Goal: Information Seeking & Learning: Learn about a topic

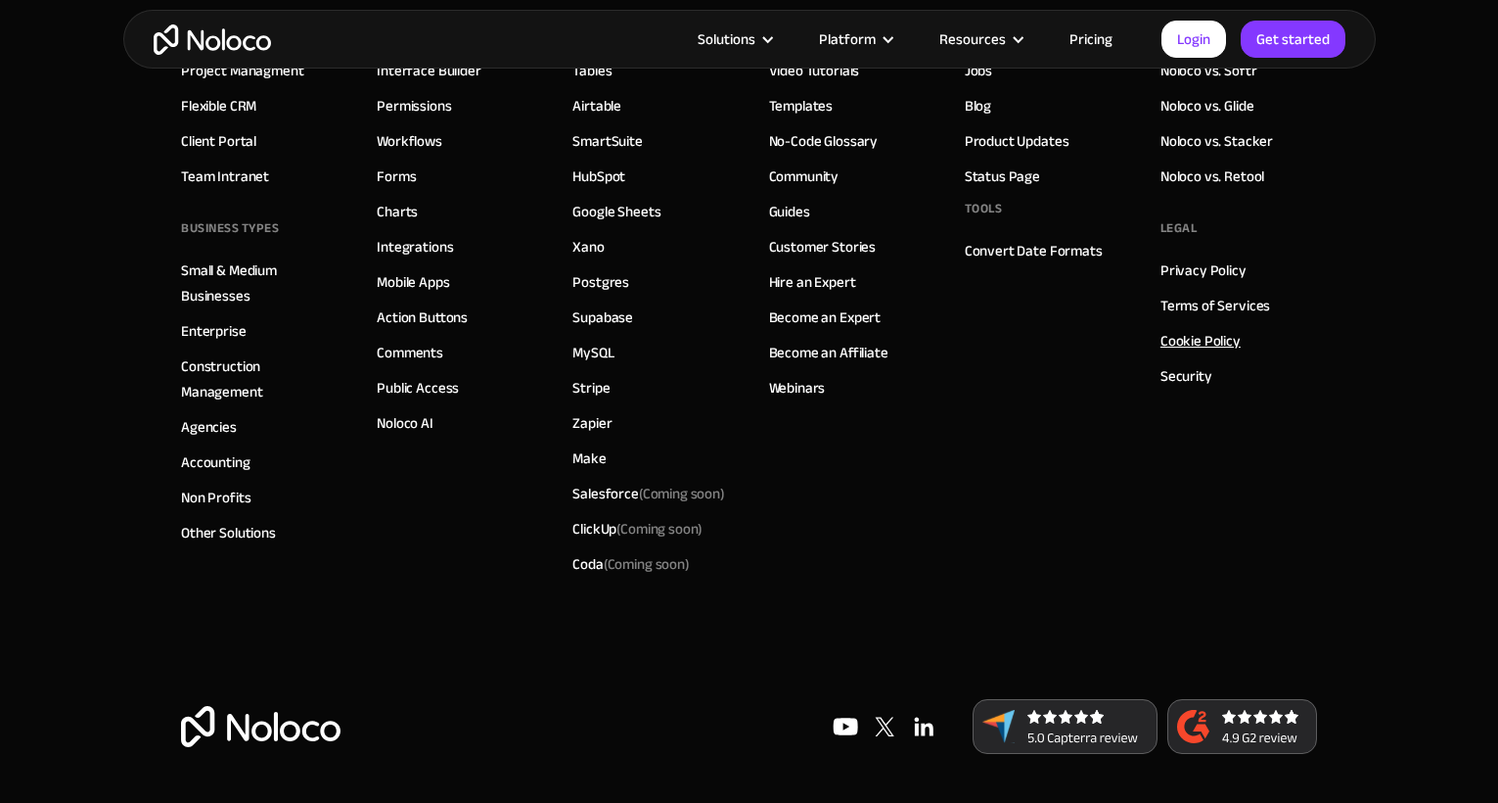
scroll to position [11178, 0]
click at [1190, 380] on link "Security" at bounding box center [1187, 375] width 52 height 25
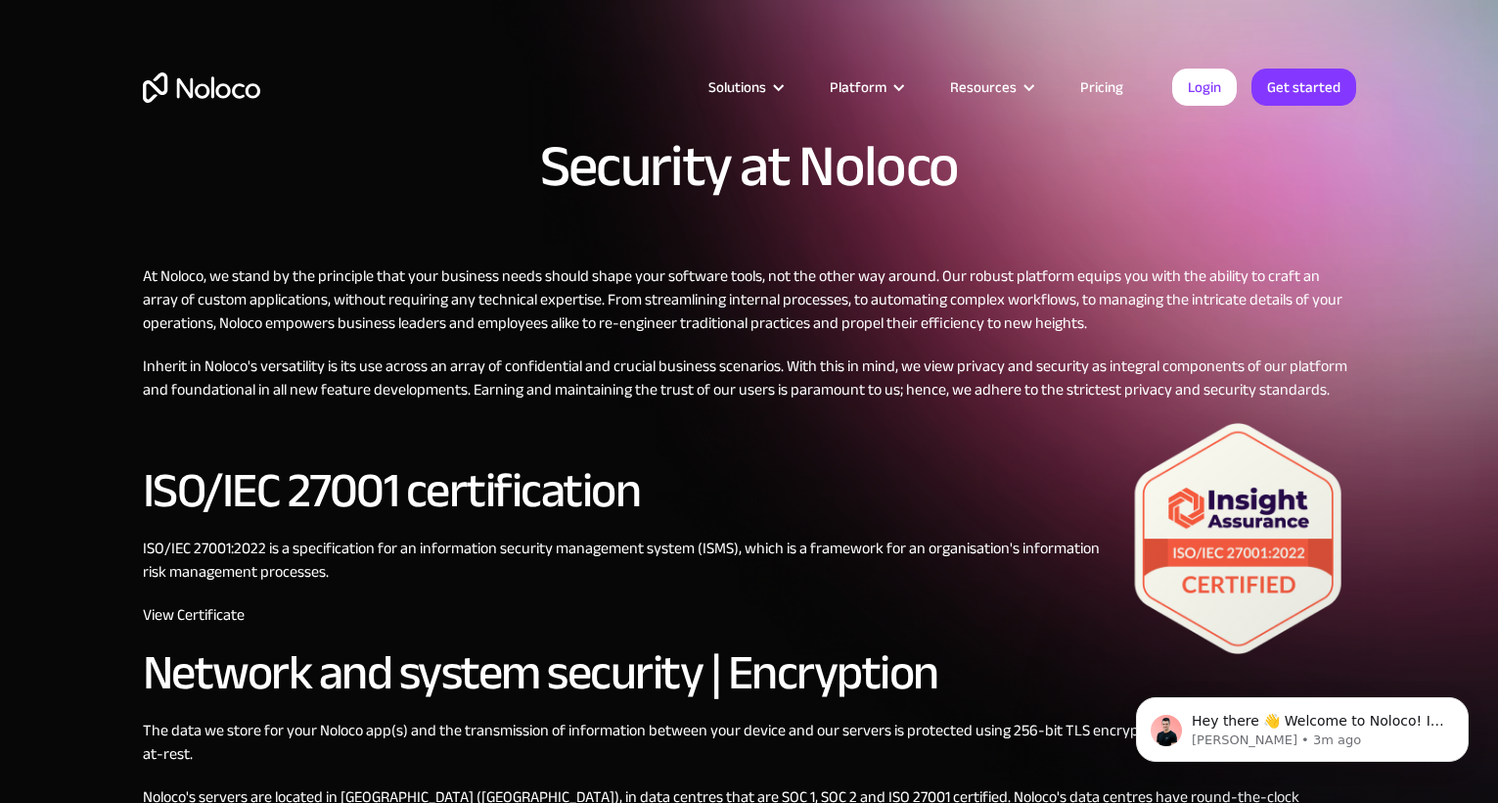
click at [203, 93] on img "home" at bounding box center [201, 87] width 117 height 30
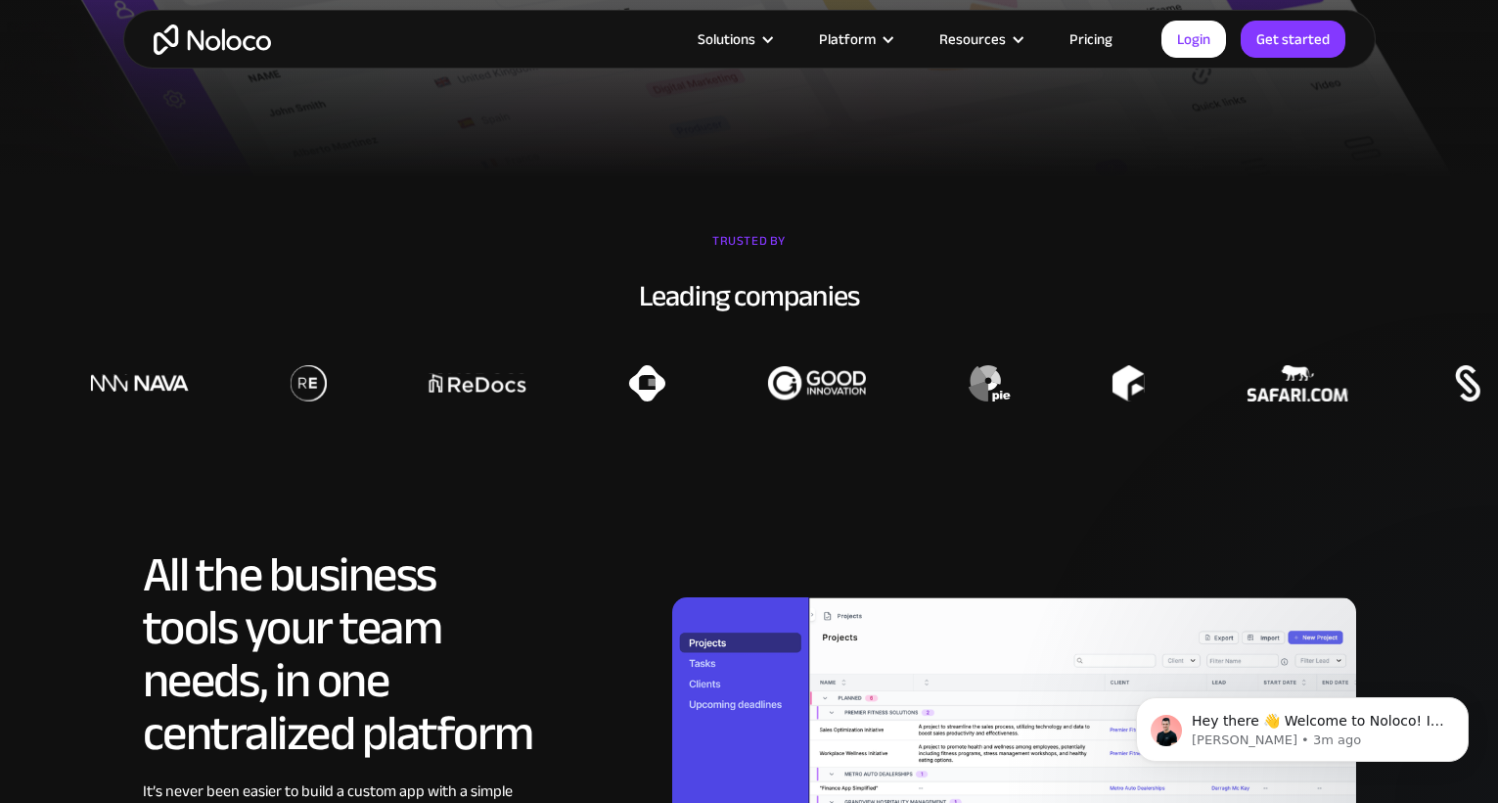
scroll to position [574, 0]
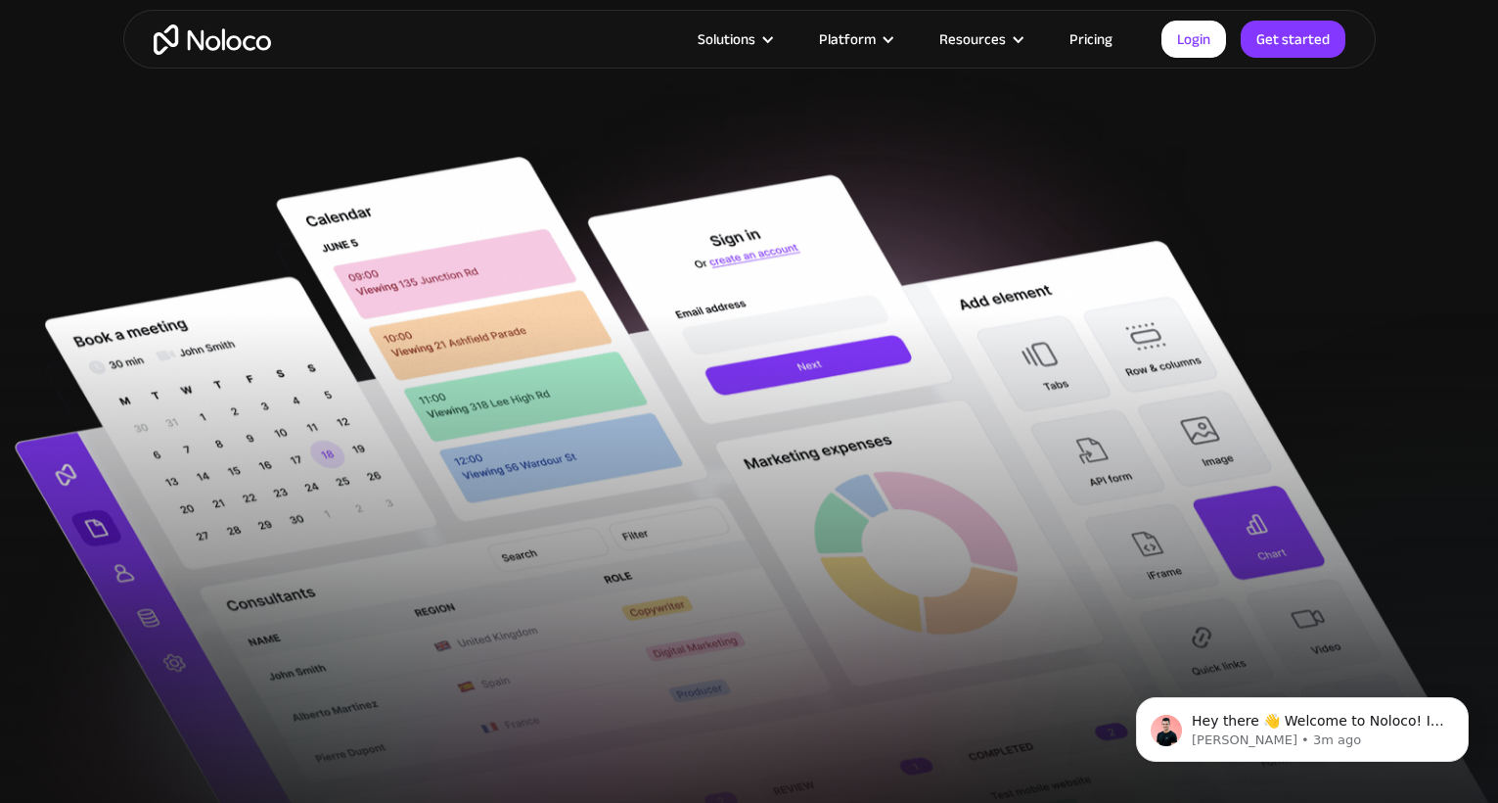
click at [1106, 37] on link "Pricing" at bounding box center [1091, 38] width 92 height 25
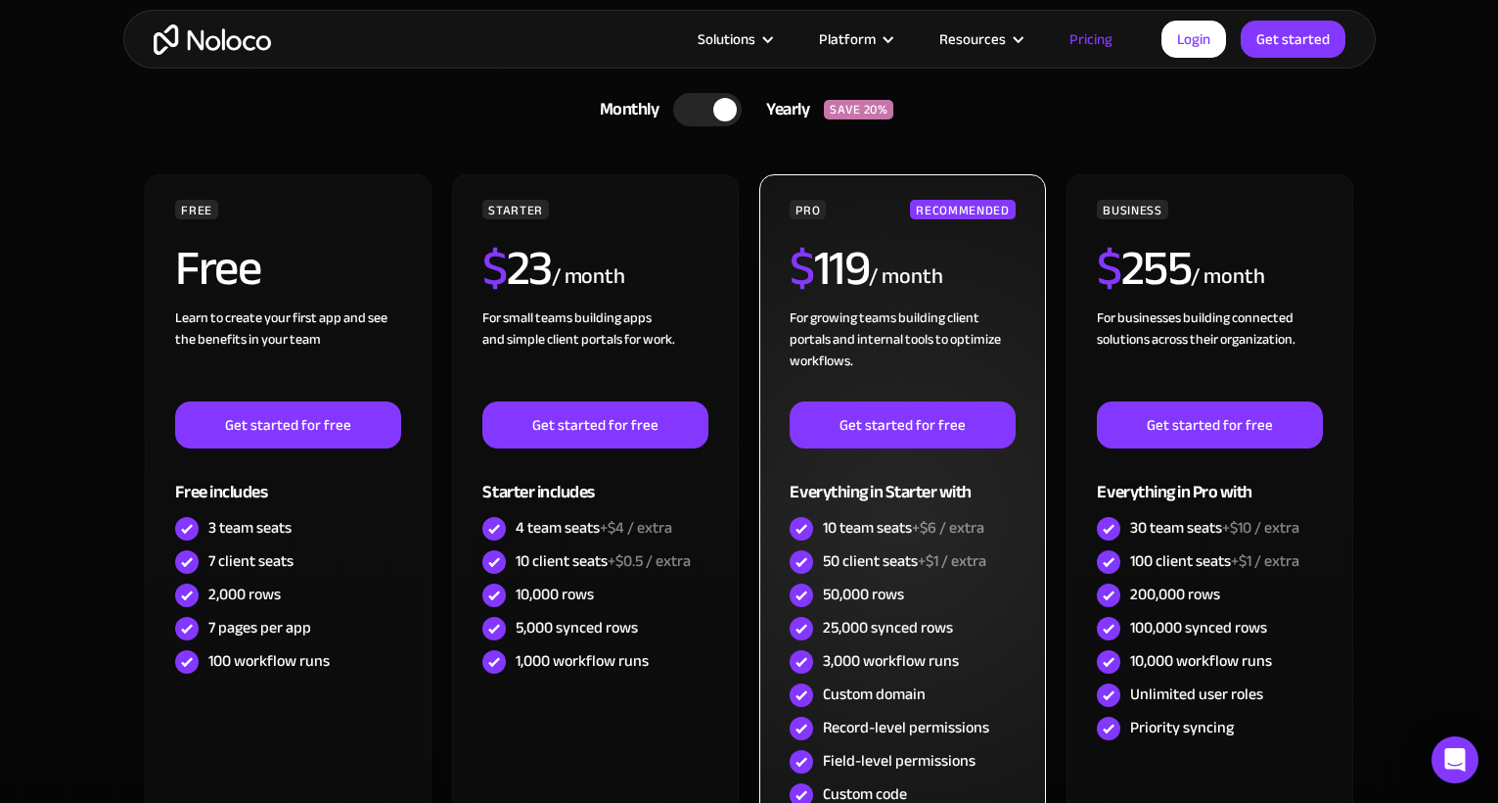
scroll to position [591, 0]
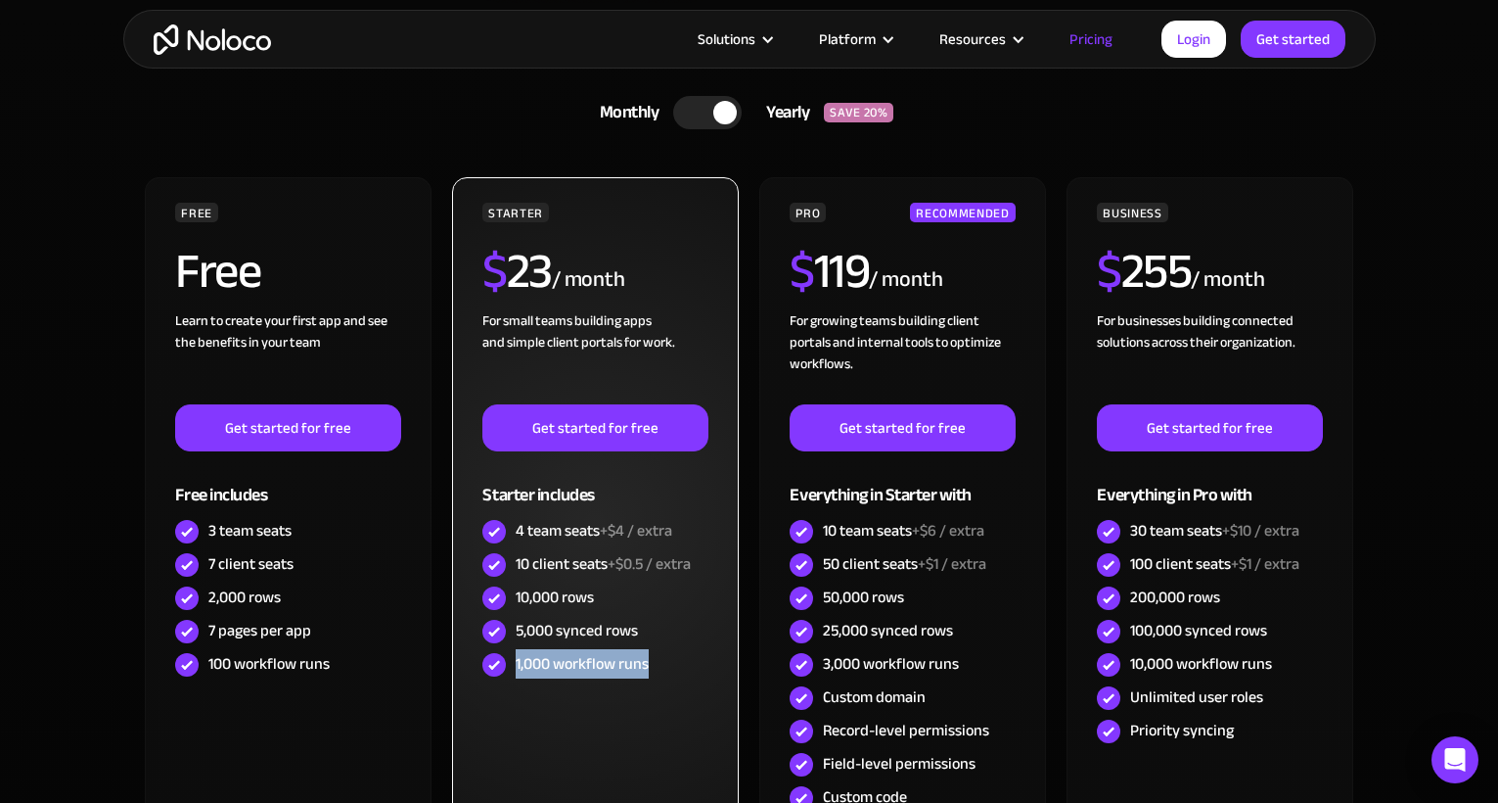
drag, startPoint x: 511, startPoint y: 668, endPoint x: 656, endPoint y: 658, distance: 145.2
click at [656, 658] on div "1,000 workflow runs" at bounding box center [595, 664] width 225 height 33
drag, startPoint x: 668, startPoint y: 658, endPoint x: 516, endPoint y: 645, distance: 153.2
click at [516, 645] on div "STARTER $ 23 / month For small teams building apps and simple client portals fo…" at bounding box center [595, 442] width 225 height 479
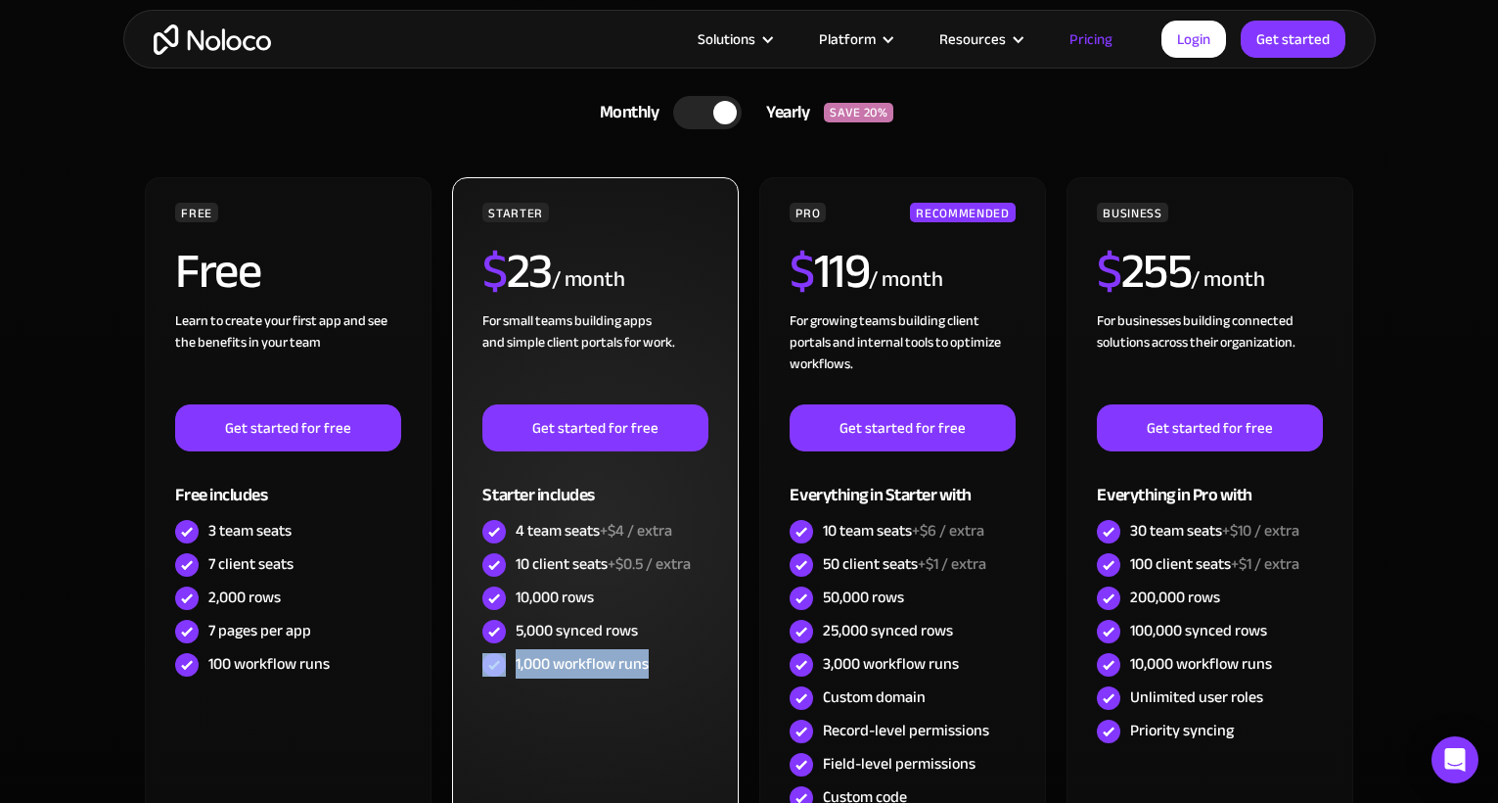
click at [516, 645] on div "5,000 synced rows" at bounding box center [595, 631] width 225 height 33
drag, startPoint x: 521, startPoint y: 658, endPoint x: 646, endPoint y: 657, distance: 125.3
click at [645, 657] on div "1,000 workflow runs" at bounding box center [582, 664] width 133 height 22
click at [646, 657] on div "1,000 workflow runs" at bounding box center [582, 664] width 133 height 22
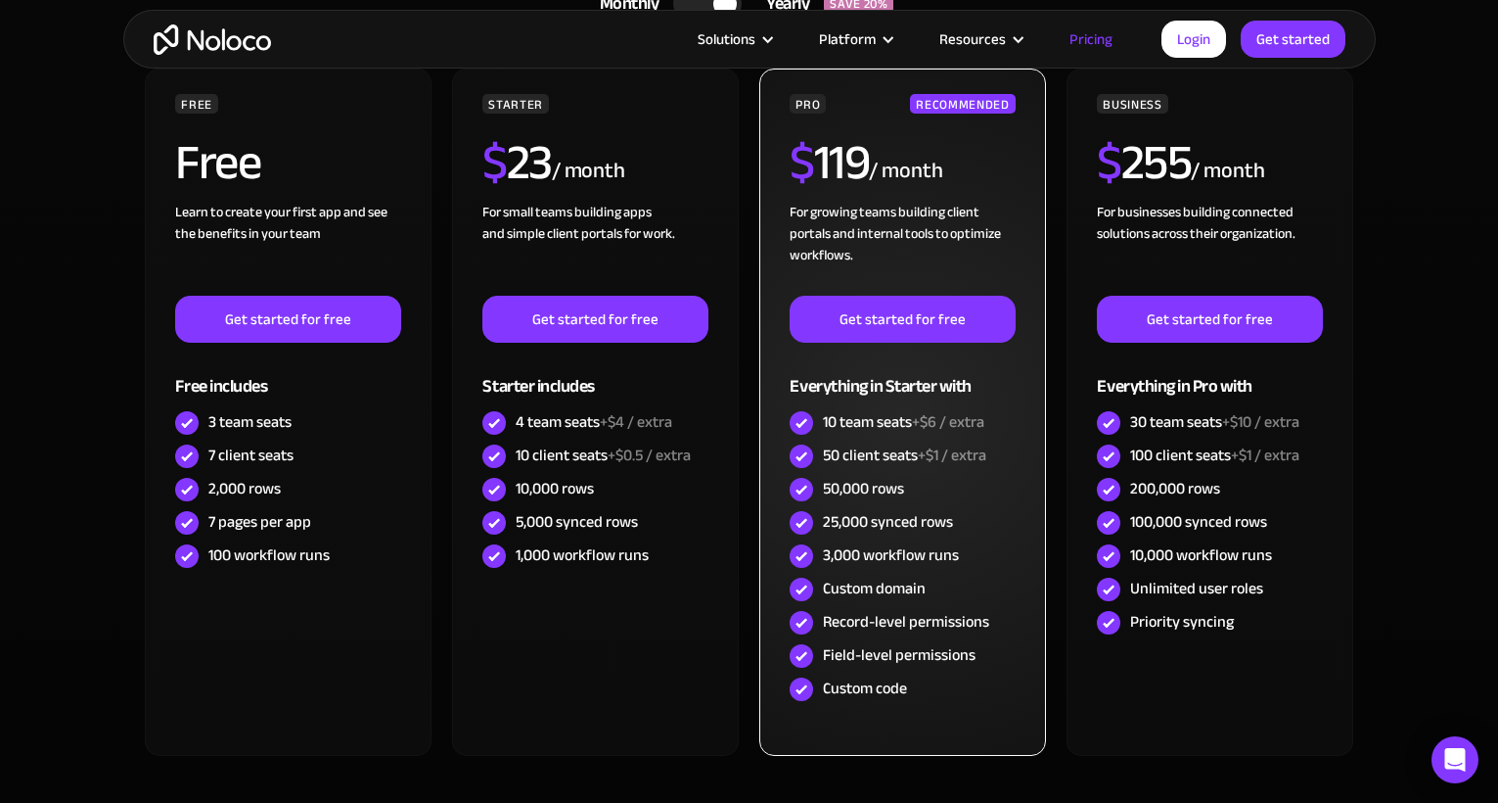
scroll to position [763, 0]
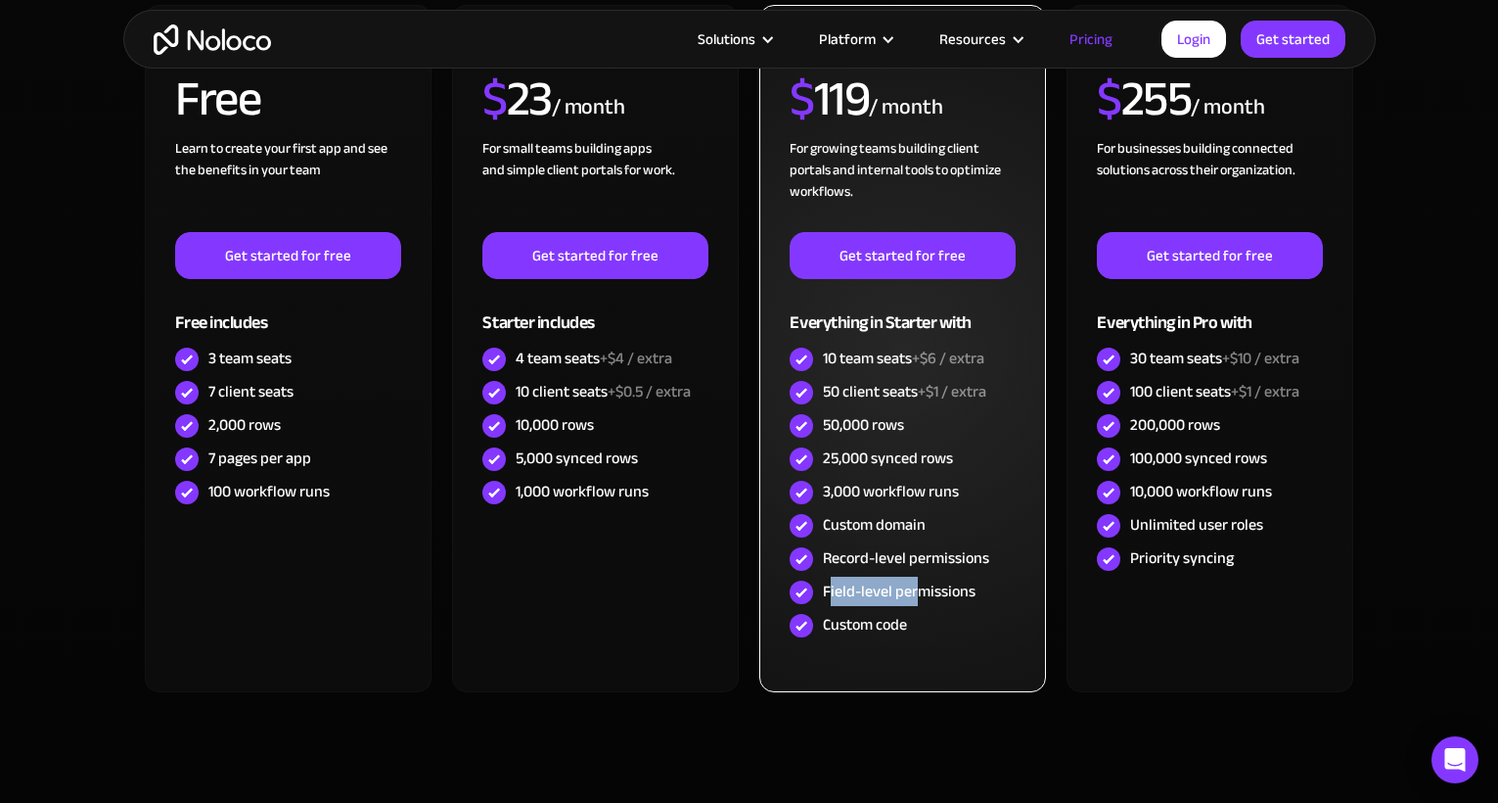
drag, startPoint x: 881, startPoint y: 594, endPoint x: 944, endPoint y: 594, distance: 63.6
click at [937, 594] on div "Field-level permissions" at bounding box center [899, 591] width 153 height 22
click at [944, 594] on div "Field-level permissions" at bounding box center [899, 591] width 153 height 22
drag, startPoint x: 818, startPoint y: 525, endPoint x: 979, endPoint y: 530, distance: 160.6
click at [979, 531] on div "Custom domain" at bounding box center [902, 525] width 225 height 33
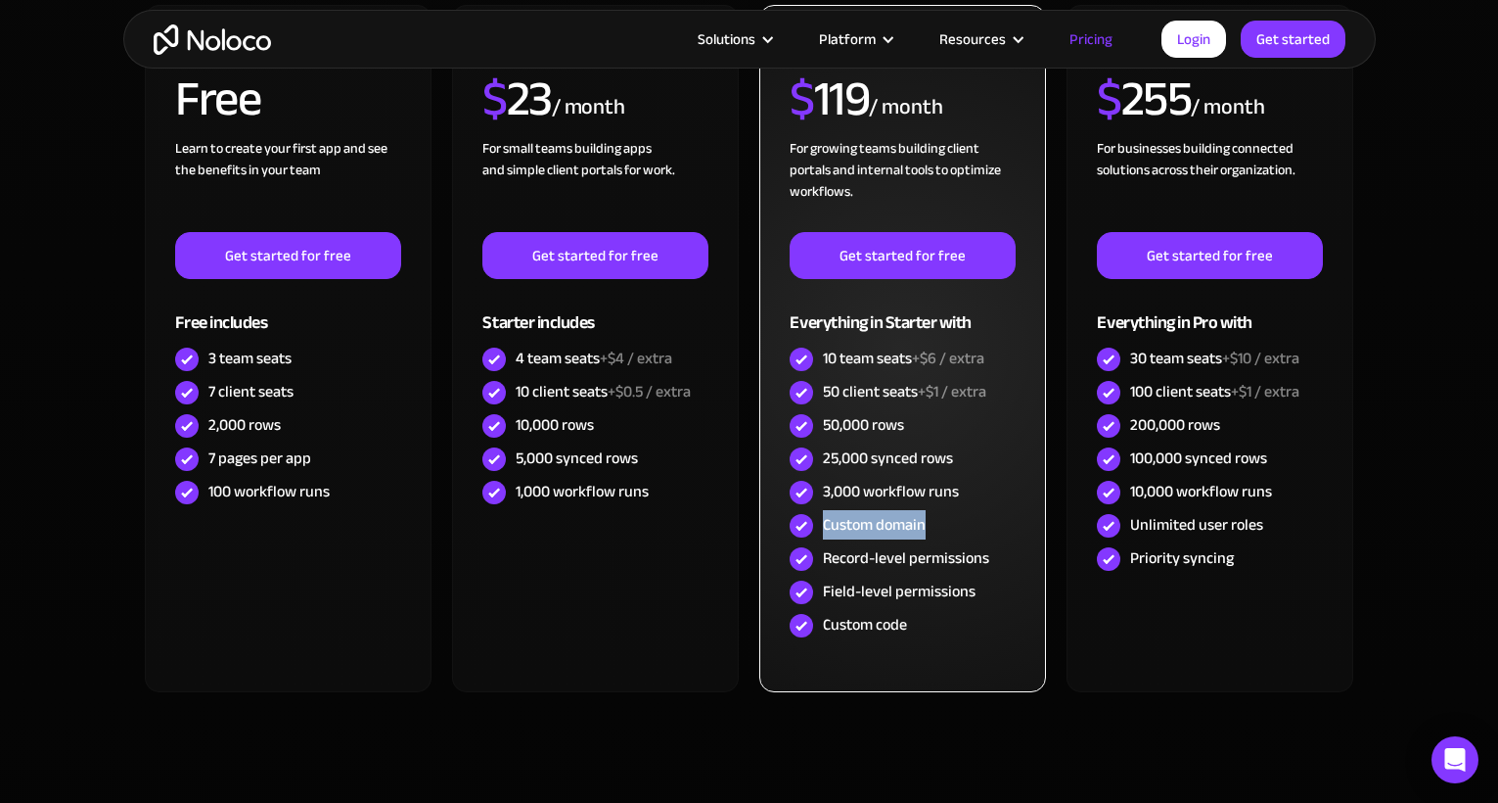
click at [979, 530] on div "Custom domain" at bounding box center [902, 525] width 225 height 33
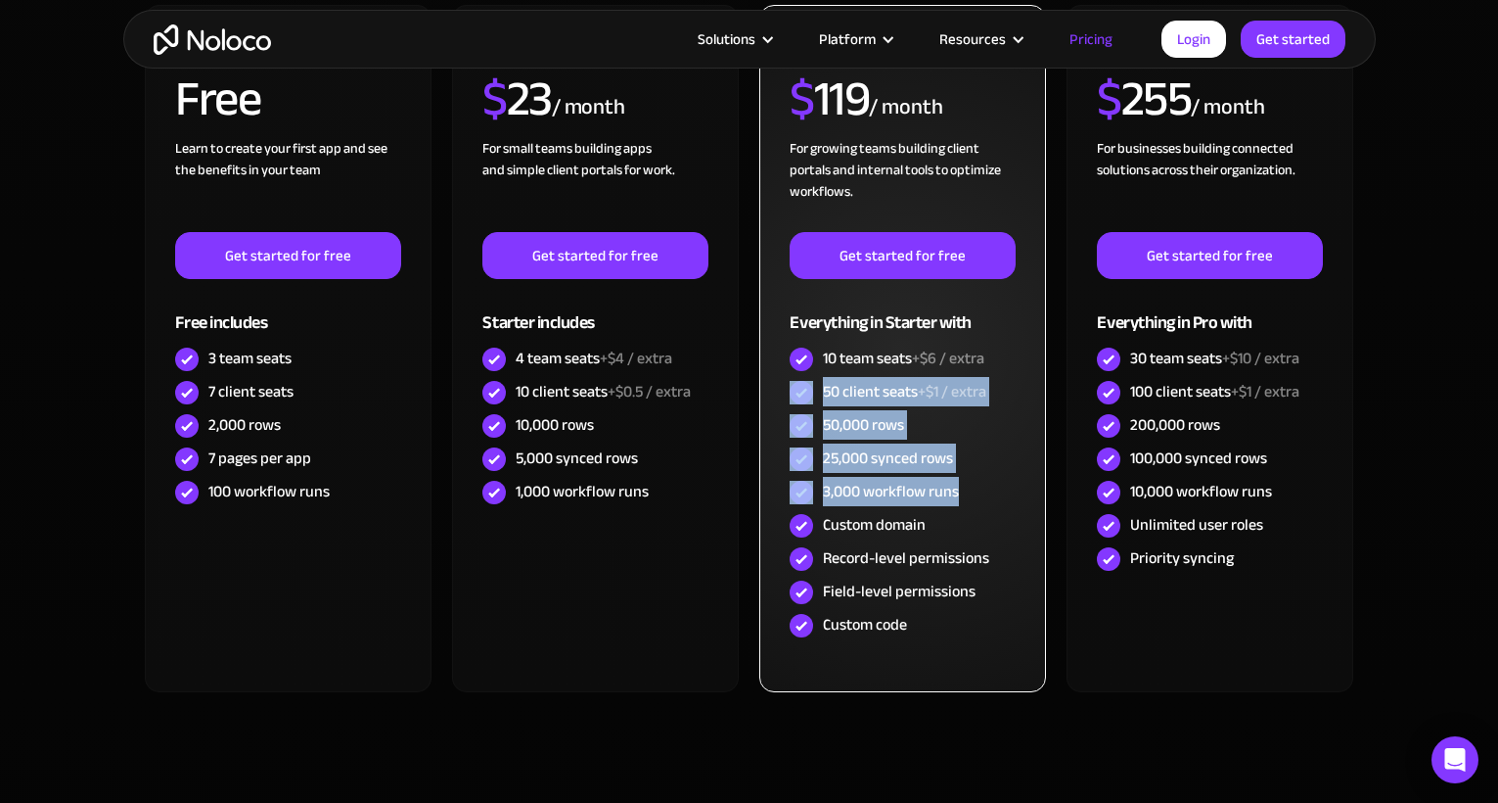
drag, startPoint x: 981, startPoint y: 500, endPoint x: 816, endPoint y: 392, distance: 197.1
click at [815, 393] on div "PRO RECOMMENDED $ 119 / month For growing teams building client portals and int…" at bounding box center [902, 336] width 225 height 612
click at [816, 391] on div "50 client seats +$1 / extra" at bounding box center [902, 392] width 225 height 33
drag, startPoint x: 822, startPoint y: 377, endPoint x: 860, endPoint y: 533, distance: 161.2
click at [860, 533] on div "PRO RECOMMENDED $ 119 / month For growing teams building client portals and int…" at bounding box center [902, 336] width 225 height 612
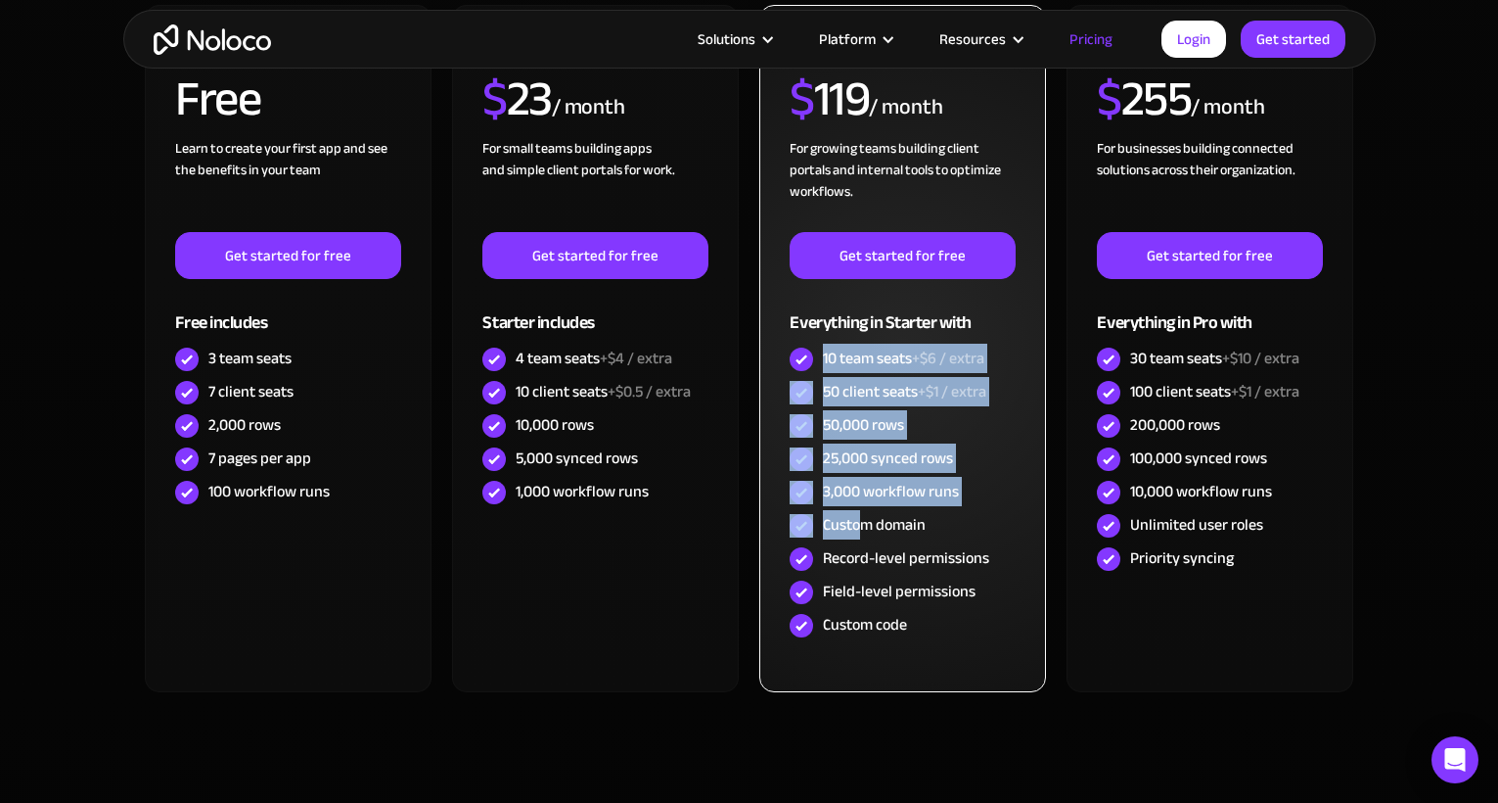
click at [860, 533] on div "Custom domain" at bounding box center [874, 525] width 103 height 22
drag, startPoint x: 894, startPoint y: 438, endPoint x: 867, endPoint y: 385, distance: 59.1
click at [868, 386] on div "PRO RECOMMENDED $ 119 / month For growing teams building client portals and int…" at bounding box center [902, 336] width 225 height 612
click at [867, 385] on div "50 client seats +$1 / extra" at bounding box center [904, 392] width 163 height 22
drag, startPoint x: 852, startPoint y: 370, endPoint x: 877, endPoint y: 594, distance: 225.6
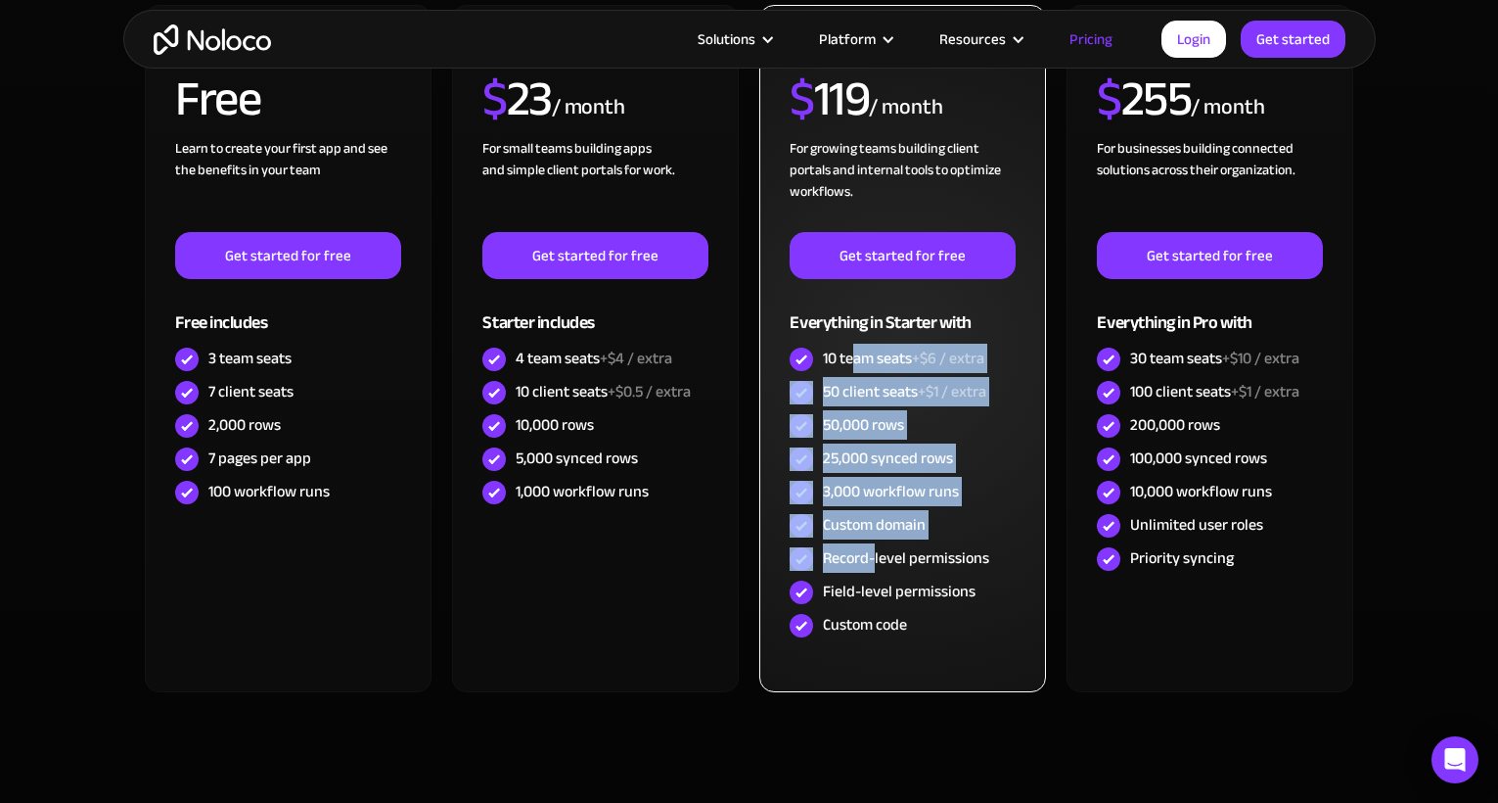
click at [877, 588] on div "PRO RECOMMENDED $ 119 / month For growing teams building client portals and int…" at bounding box center [902, 336] width 225 height 612
click at [877, 595] on div "Field-level permissions" at bounding box center [899, 591] width 153 height 22
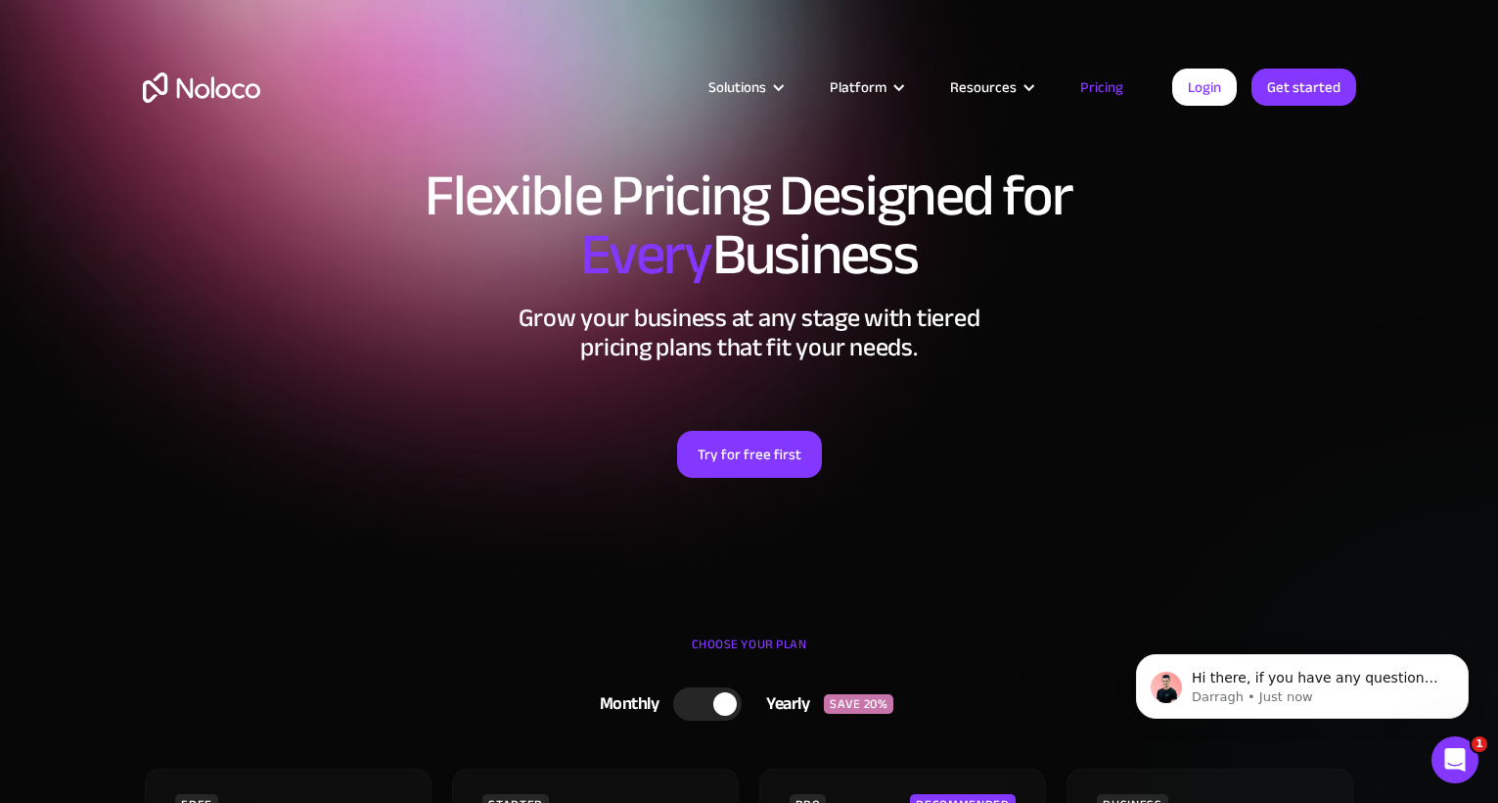
scroll to position [0, 0]
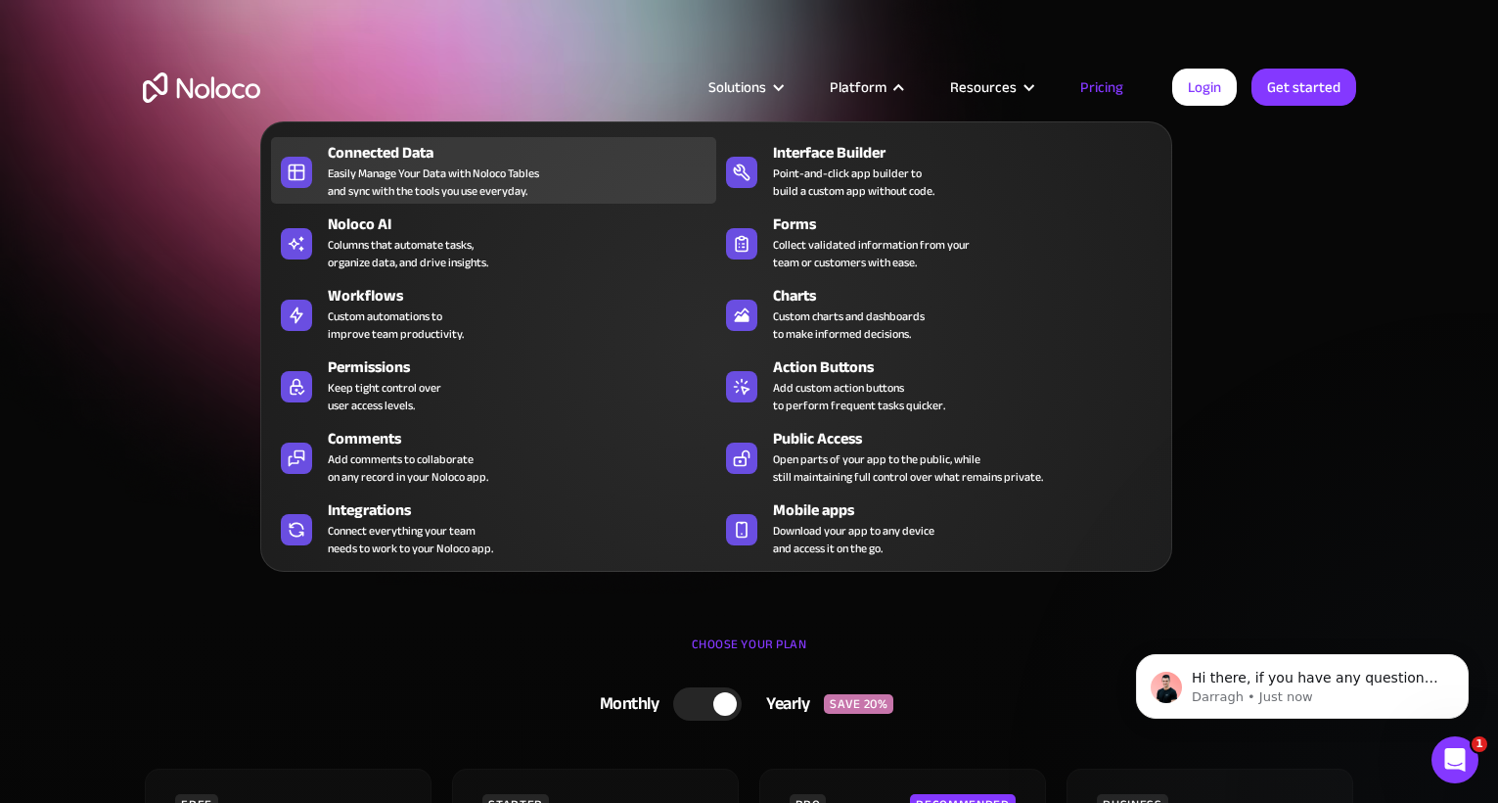
click at [486, 161] on div "Connected Data" at bounding box center [526, 152] width 397 height 23
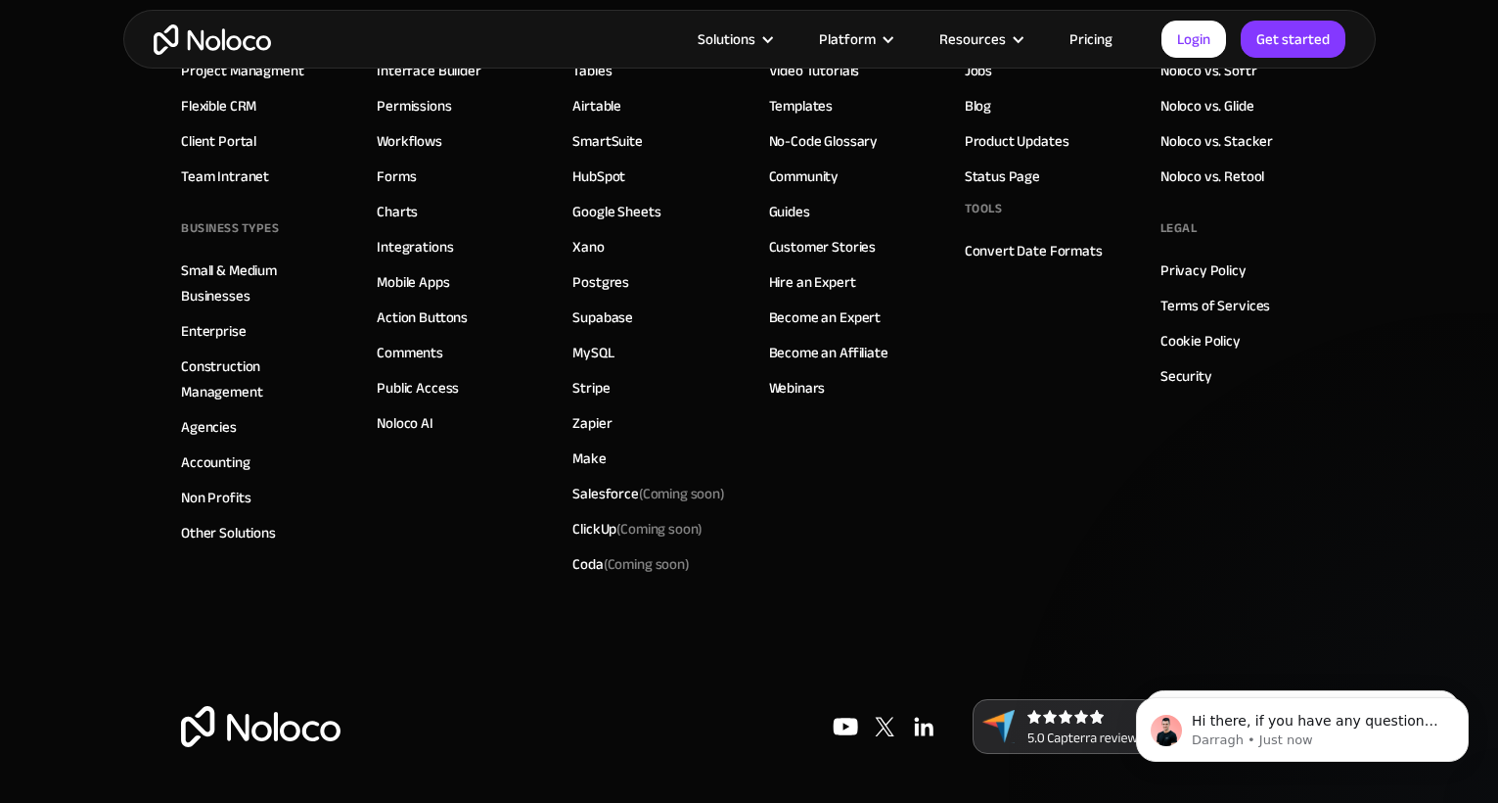
scroll to position [5469, 0]
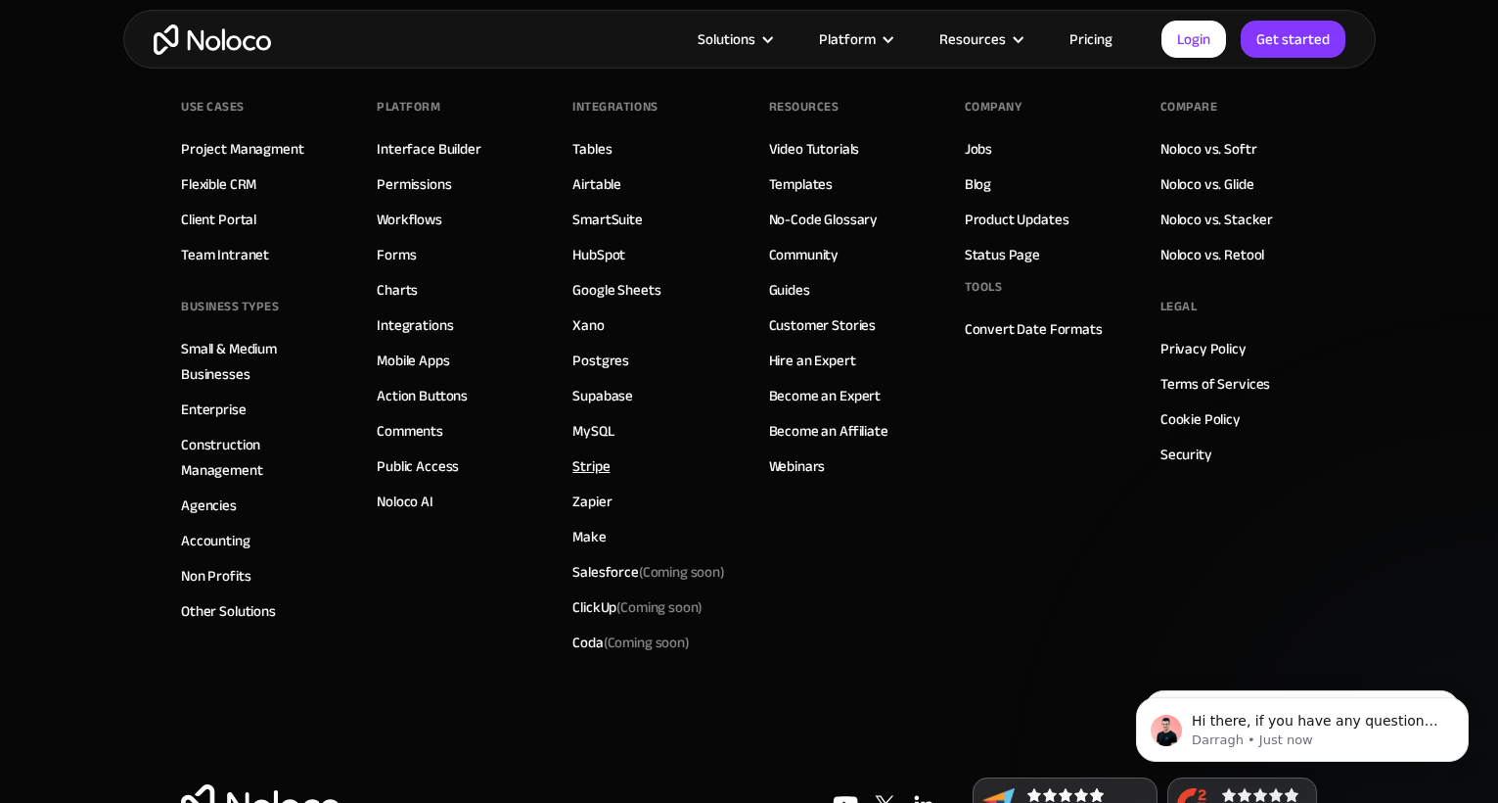
click at [598, 479] on link "Stripe" at bounding box center [591, 465] width 37 height 25
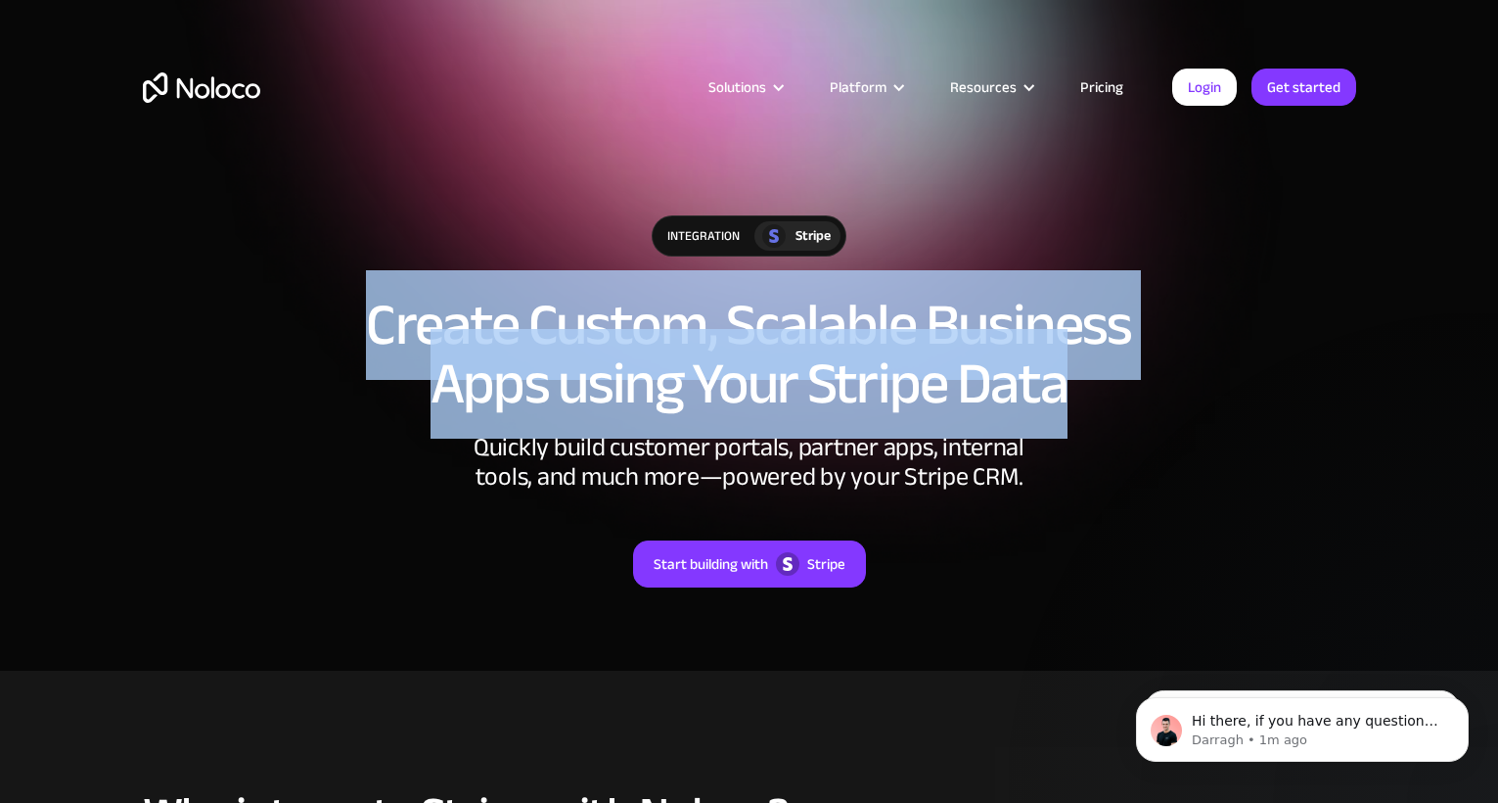
drag, startPoint x: 377, startPoint y: 319, endPoint x: 1129, endPoint y: 386, distance: 755.6
click at [1129, 384] on h1 "Create Custom, Scalable Business Apps using Your Stripe Data" at bounding box center [750, 354] width 1214 height 117
click at [1129, 387] on h1 "Create Custom, Scalable Business Apps using Your Stripe Data" at bounding box center [750, 354] width 1214 height 117
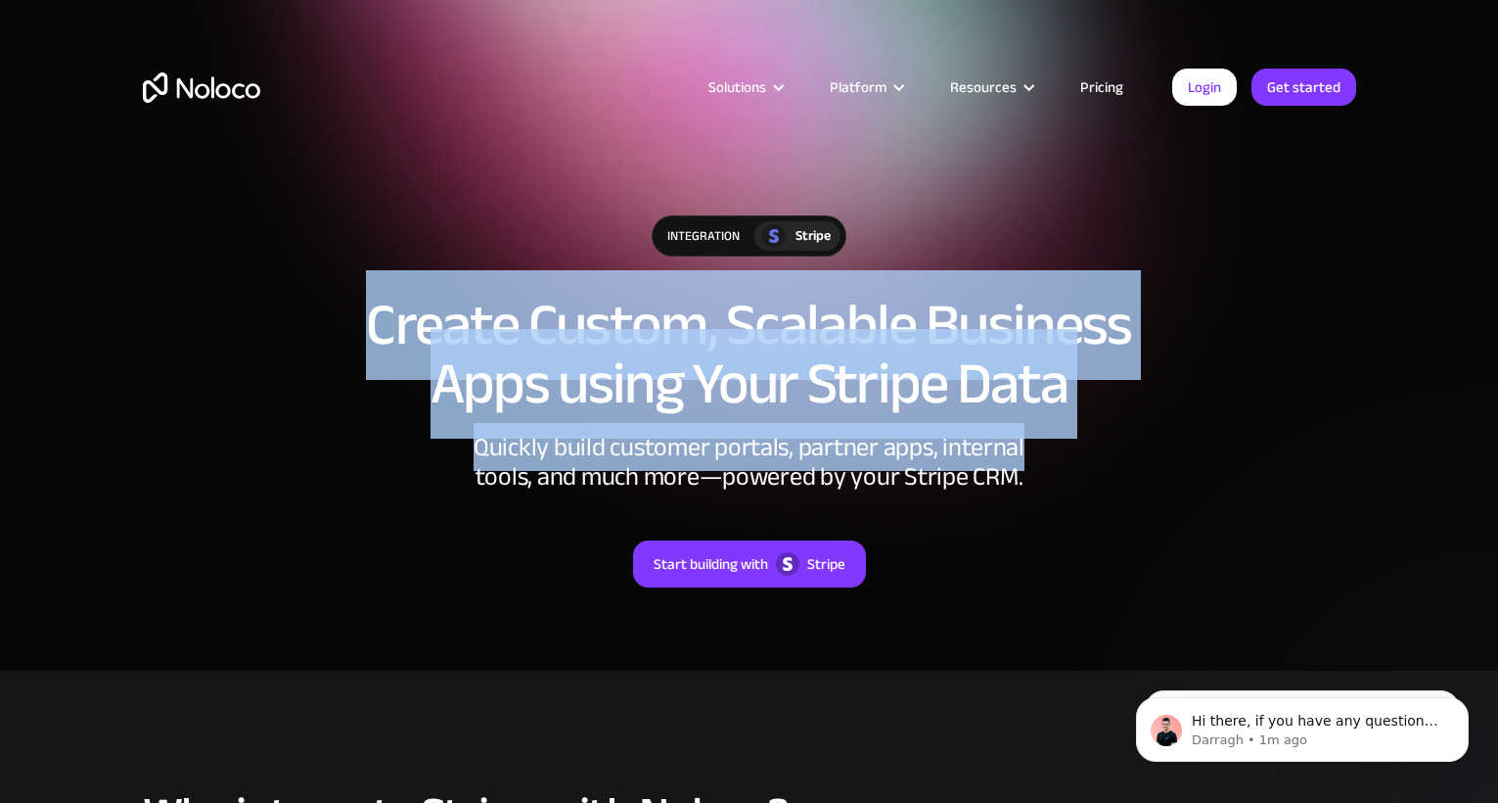
drag, startPoint x: 1038, startPoint y: 470, endPoint x: 366, endPoint y: 279, distance: 699.0
click at [366, 279] on div "integration Stripe Create Custom, Scalable Business Apps using Your Stripe Data…" at bounding box center [749, 421] width 1253 height 450
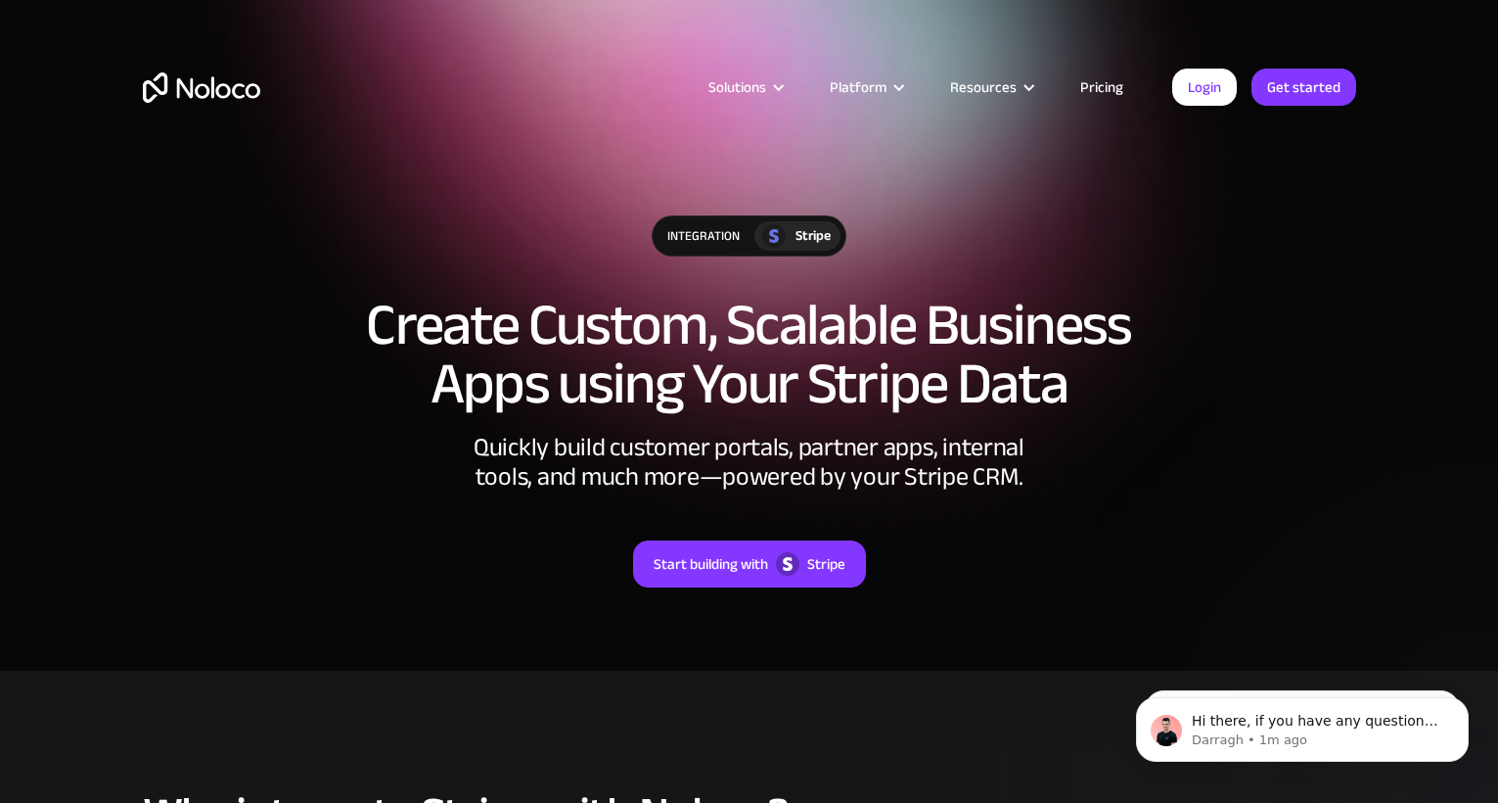
click at [366, 279] on div "integration Stripe" at bounding box center [750, 255] width 1214 height 80
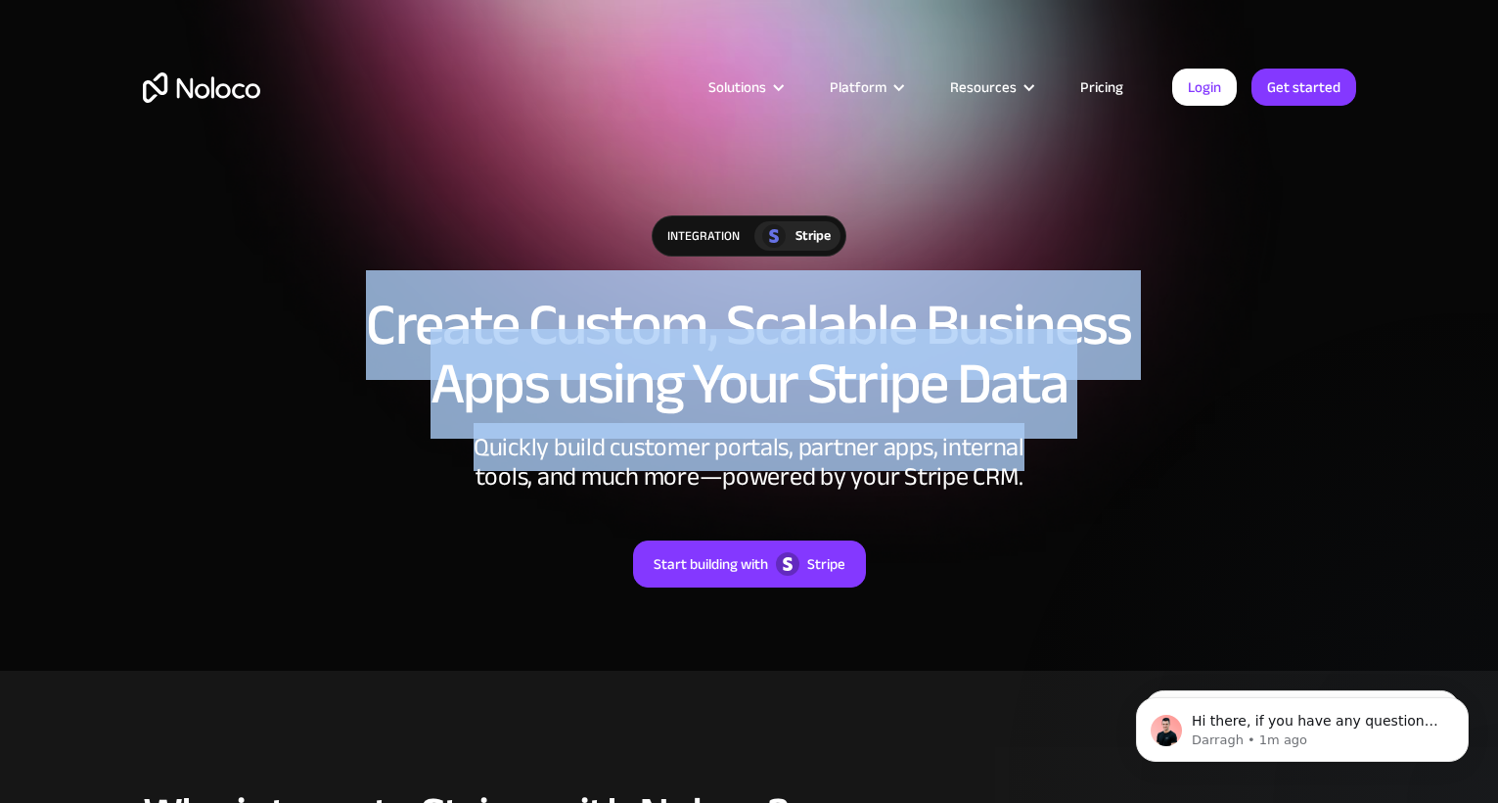
drag, startPoint x: 341, startPoint y: 311, endPoint x: 1061, endPoint y: 462, distance: 736.0
click at [1061, 462] on div "integration Stripe Create Custom, Scalable Business Apps using Your Stripe Data…" at bounding box center [749, 421] width 1253 height 450
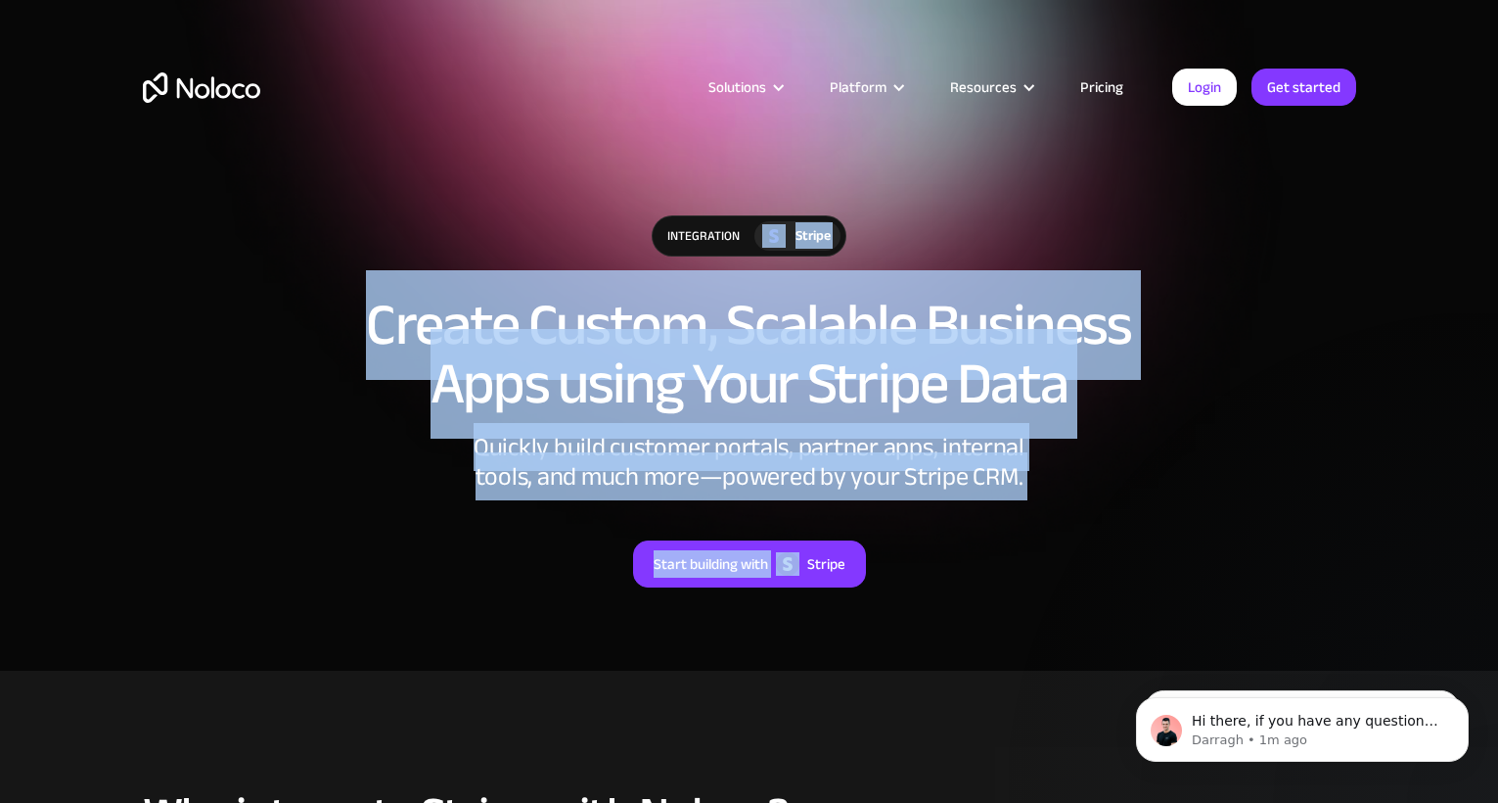
drag, startPoint x: 1061, startPoint y: 493, endPoint x: 358, endPoint y: 289, distance: 731.9
click at [358, 289] on div "integration Stripe Create Custom, Scalable Business Apps using Your Stripe Data…" at bounding box center [749, 421] width 1253 height 450
click at [358, 289] on div "integration Stripe" at bounding box center [750, 255] width 1214 height 80
drag, startPoint x: 331, startPoint y: 298, endPoint x: 953, endPoint y: 500, distance: 654.6
click at [951, 499] on div "integration Stripe Create Custom, Scalable Business Apps using Your Stripe Data…" at bounding box center [749, 421] width 1253 height 450
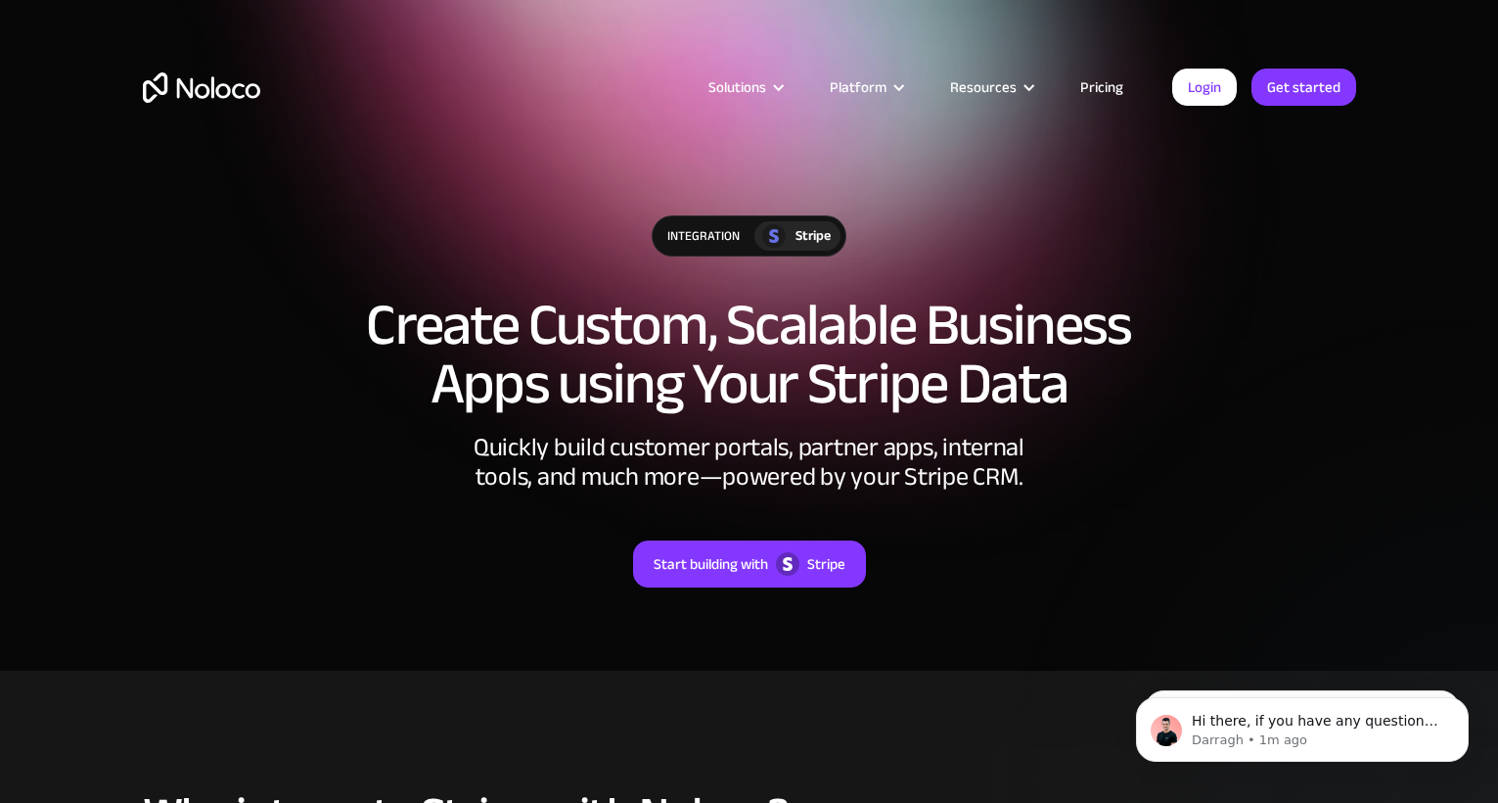
click at [954, 500] on div "Start building with Stripe" at bounding box center [750, 539] width 1214 height 96
click at [234, 102] on img "home" at bounding box center [201, 87] width 117 height 30
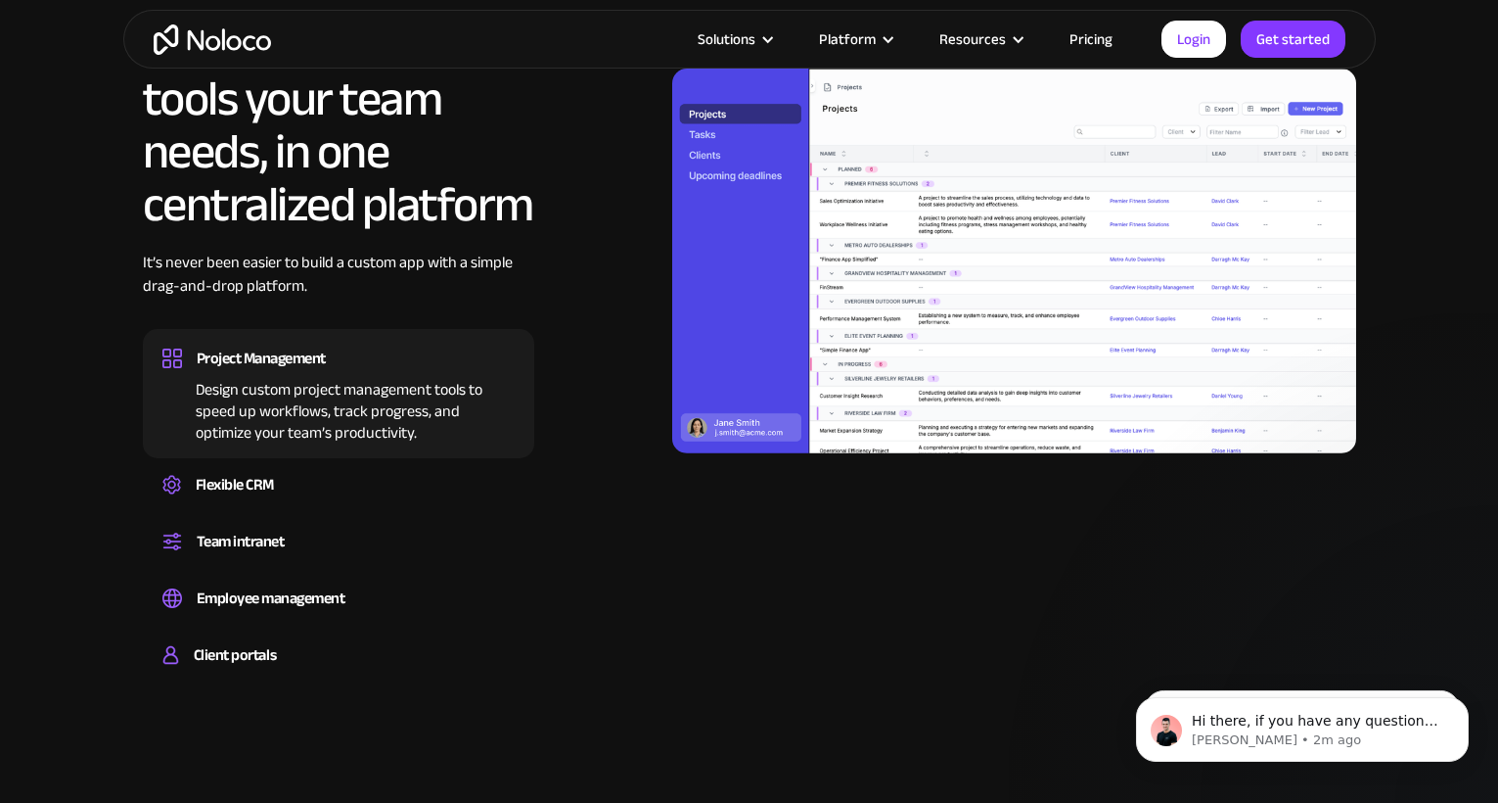
scroll to position [1621, 0]
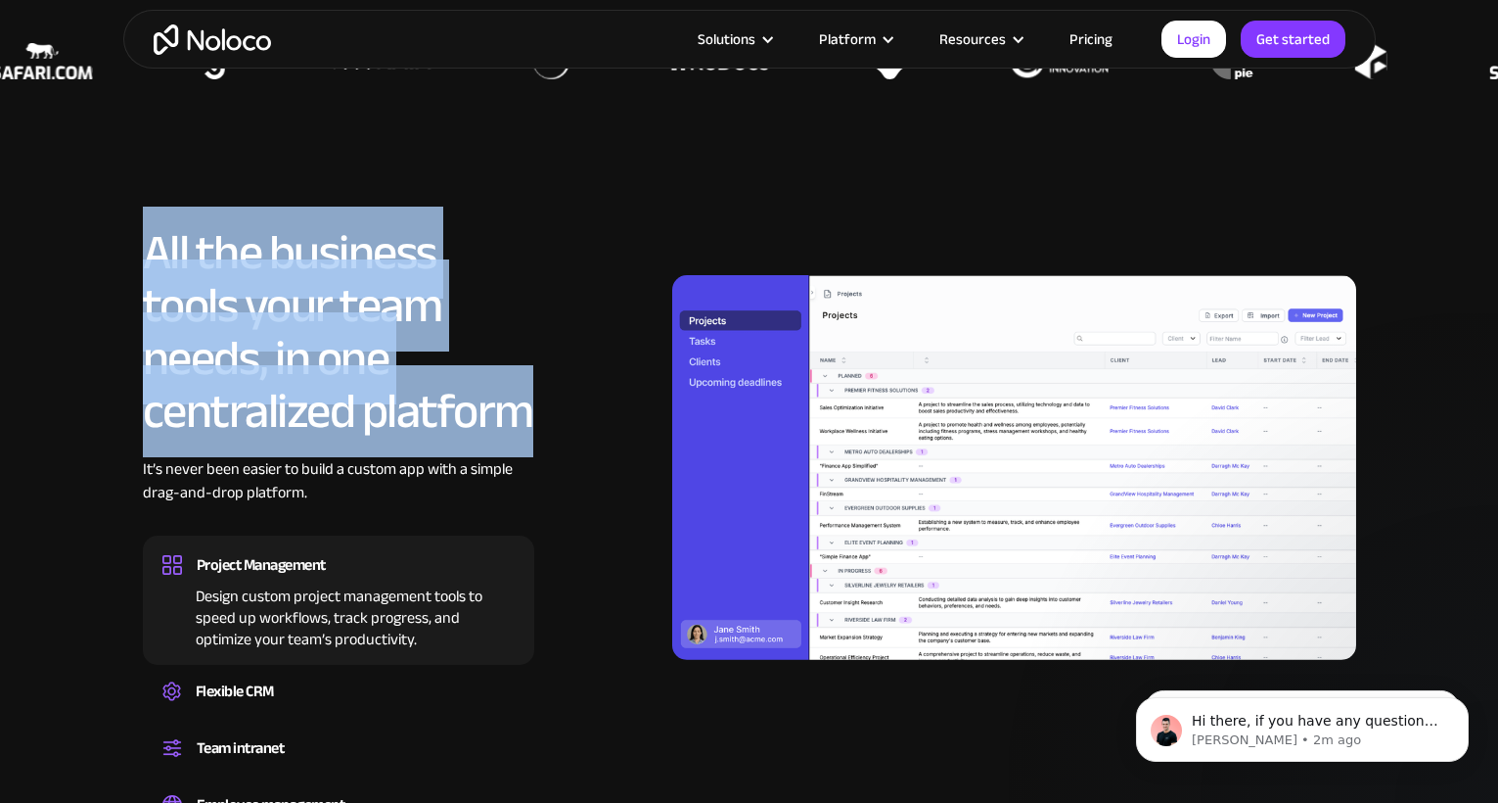
drag, startPoint x: 147, startPoint y: 254, endPoint x: 543, endPoint y: 447, distance: 440.8
click at [539, 447] on div "All the business tools your team needs, in one centralized platform It’s never …" at bounding box center [750, 560] width 1214 height 668
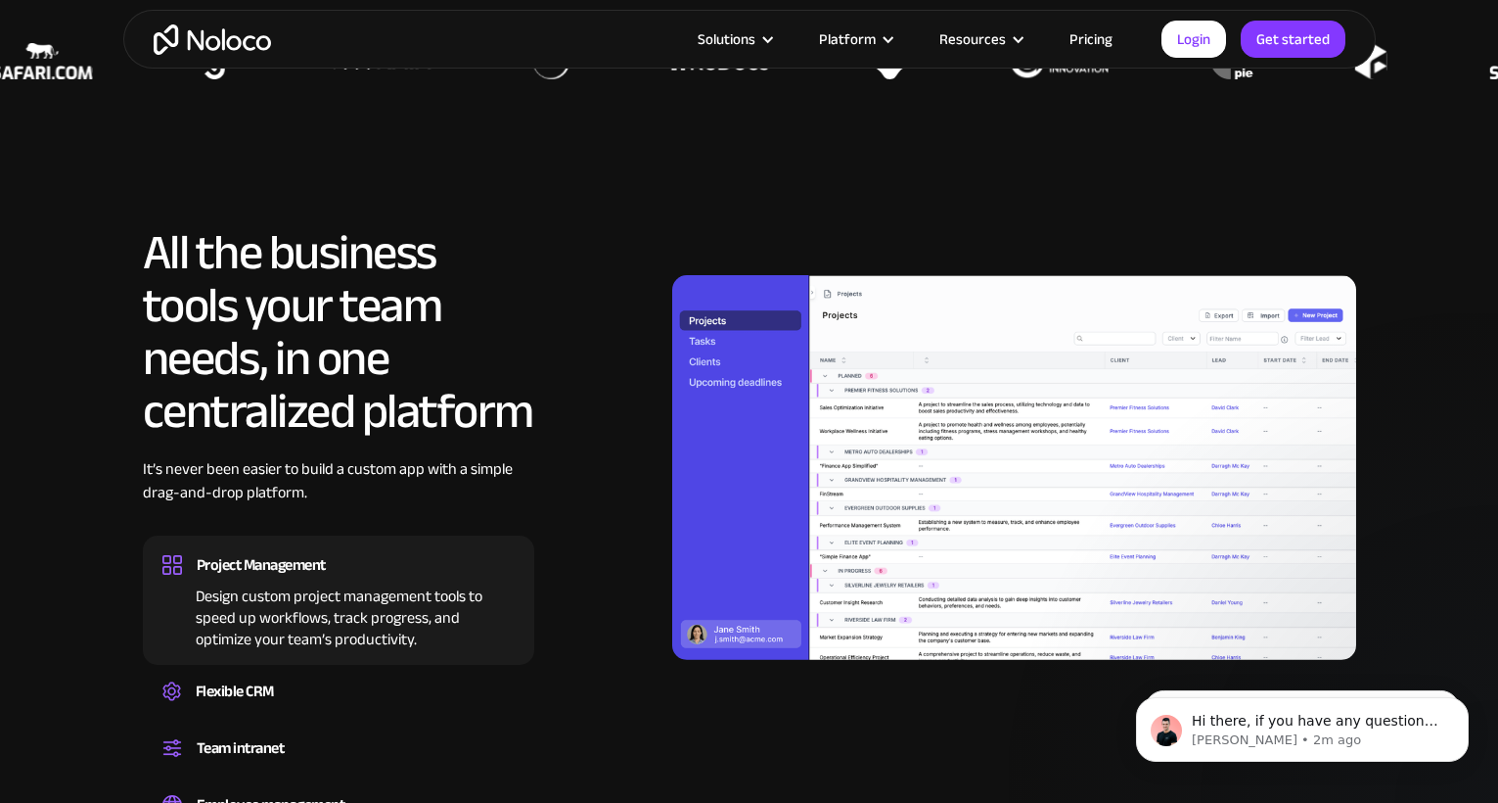
click at [544, 447] on div "All the business tools your team needs, in one centralized platform It’s never …" at bounding box center [750, 560] width 1214 height 668
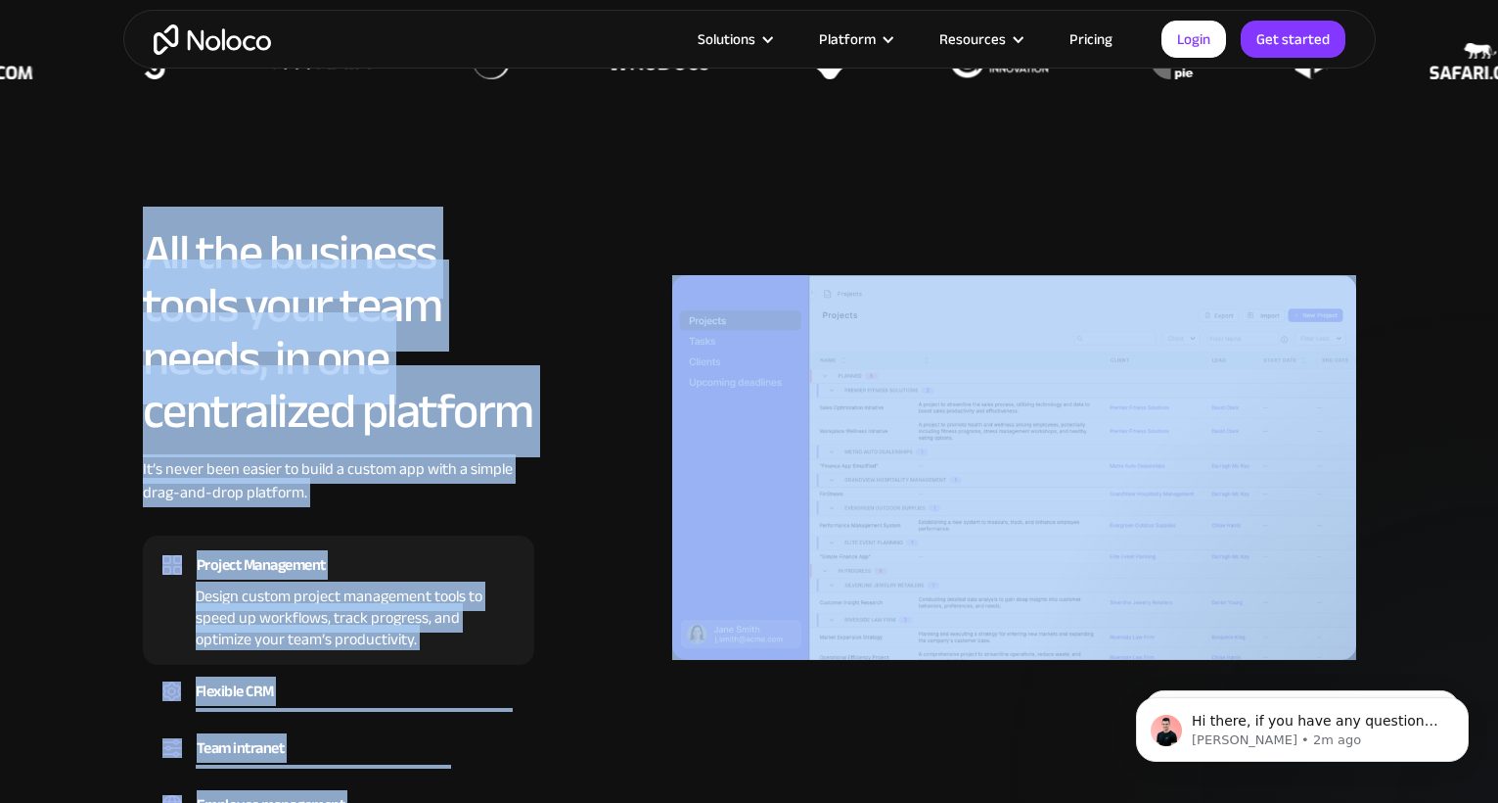
drag, startPoint x: 552, startPoint y: 451, endPoint x: 130, endPoint y: 234, distance: 474.5
click at [133, 234] on div "All the business tools your team needs, in one centralized platform It’s never …" at bounding box center [749, 560] width 1253 height 668
click at [130, 234] on div "All the business tools your team needs, in one centralized platform It’s never …" at bounding box center [749, 560] width 1253 height 668
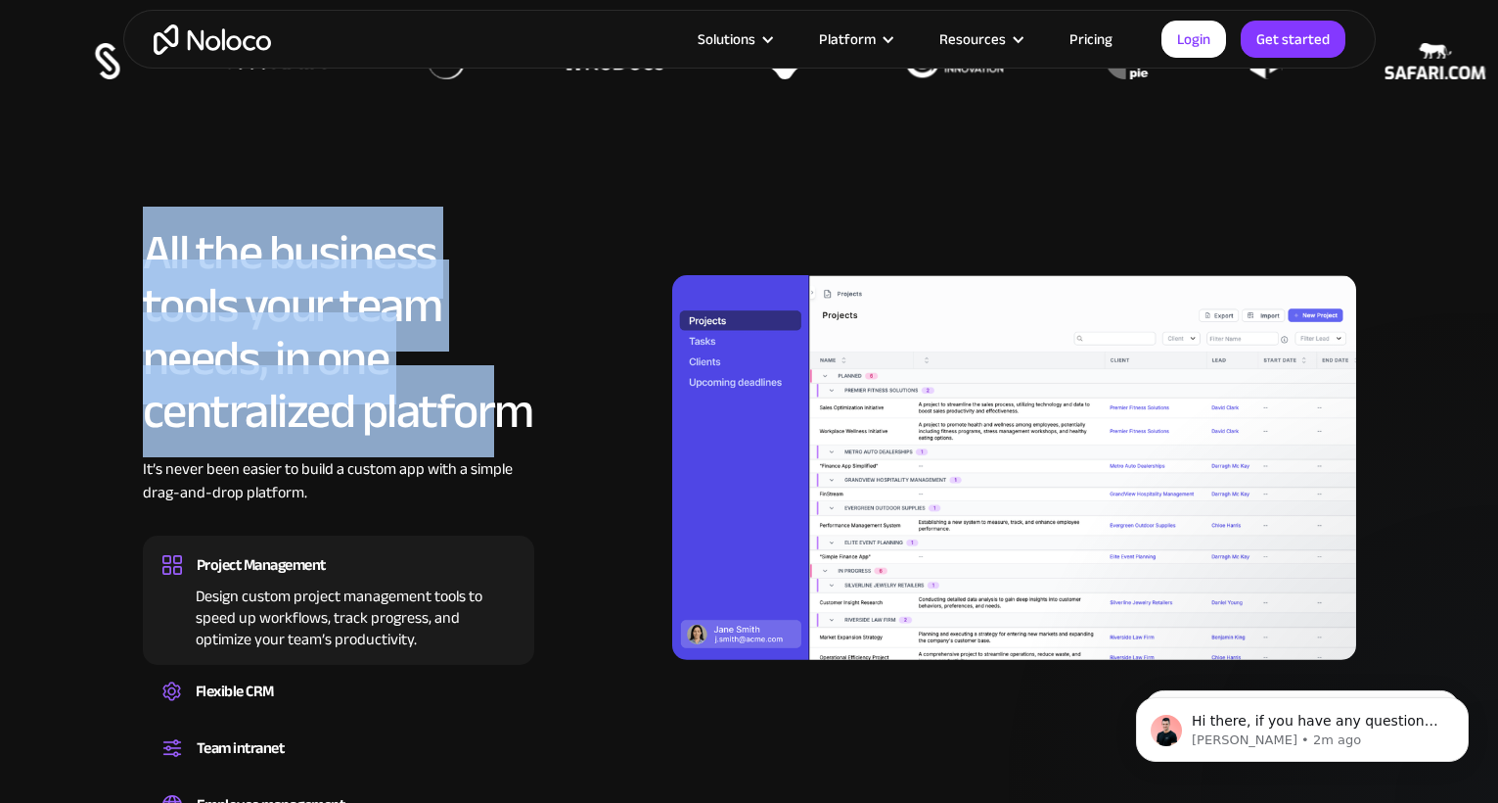
drag, startPoint x: 162, startPoint y: 252, endPoint x: 509, endPoint y: 424, distance: 386.9
click at [503, 420] on div "All the business tools your team needs, in one centralized platform It’s never …" at bounding box center [749, 560] width 1253 height 668
click at [509, 424] on h2 "All the business tools your team needs, in one centralized platform" at bounding box center [339, 331] width 392 height 211
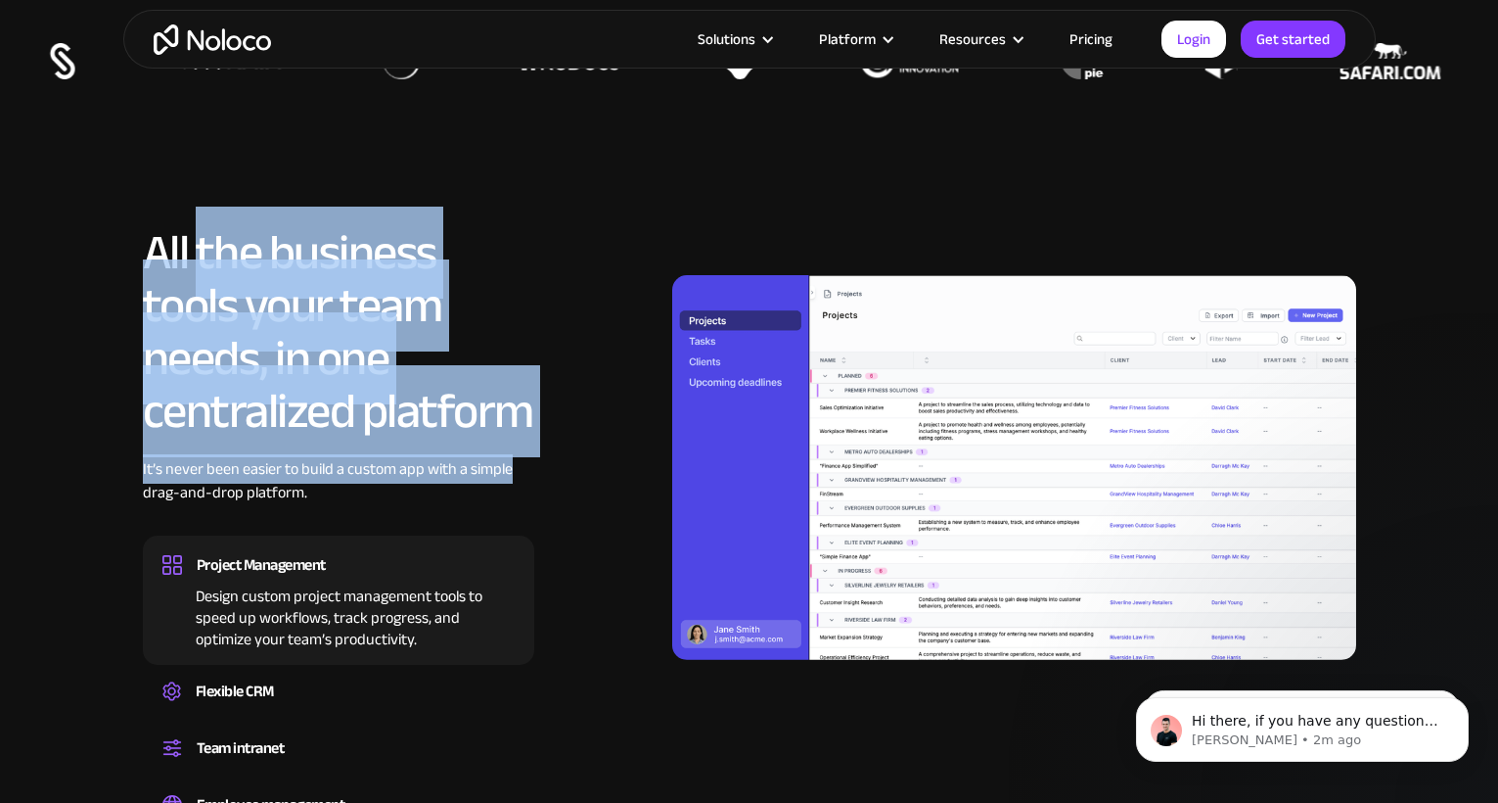
drag, startPoint x: 509, startPoint y: 468, endPoint x: 198, endPoint y: 252, distance: 379.0
click at [198, 252] on div "All the business tools your team needs, in one centralized platform It’s never …" at bounding box center [339, 560] width 392 height 668
click at [198, 252] on h2 "All the business tools your team needs, in one centralized platform" at bounding box center [339, 331] width 392 height 211
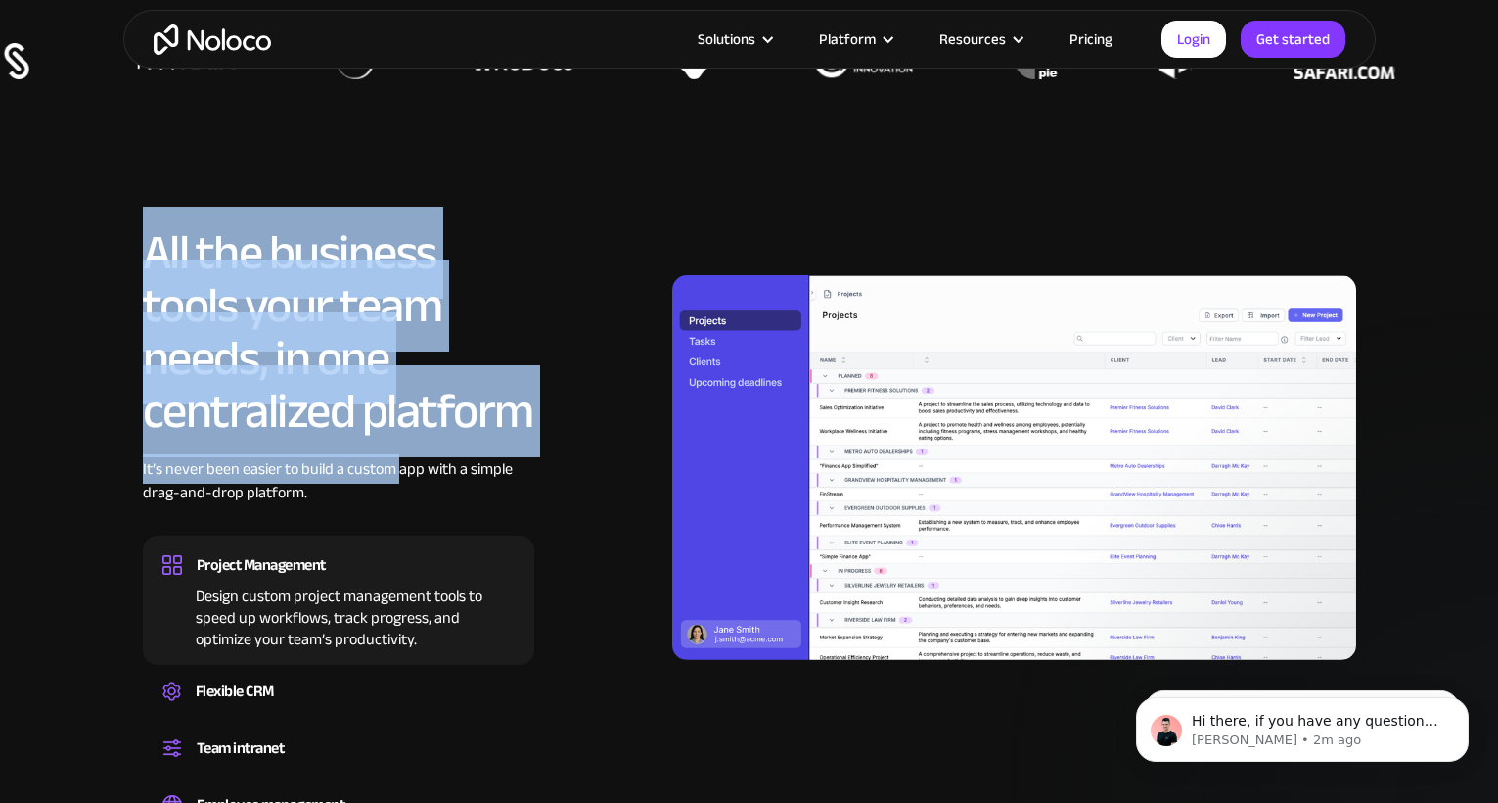
drag, startPoint x: 147, startPoint y: 229, endPoint x: 399, endPoint y: 470, distance: 348.9
click at [399, 469] on div "All the business tools your team needs, in one centralized platform It’s never …" at bounding box center [339, 560] width 392 height 668
click at [399, 470] on div "It’s never been easier to build a custom app with a simple drag-and-drop platfo…" at bounding box center [339, 495] width 392 height 76
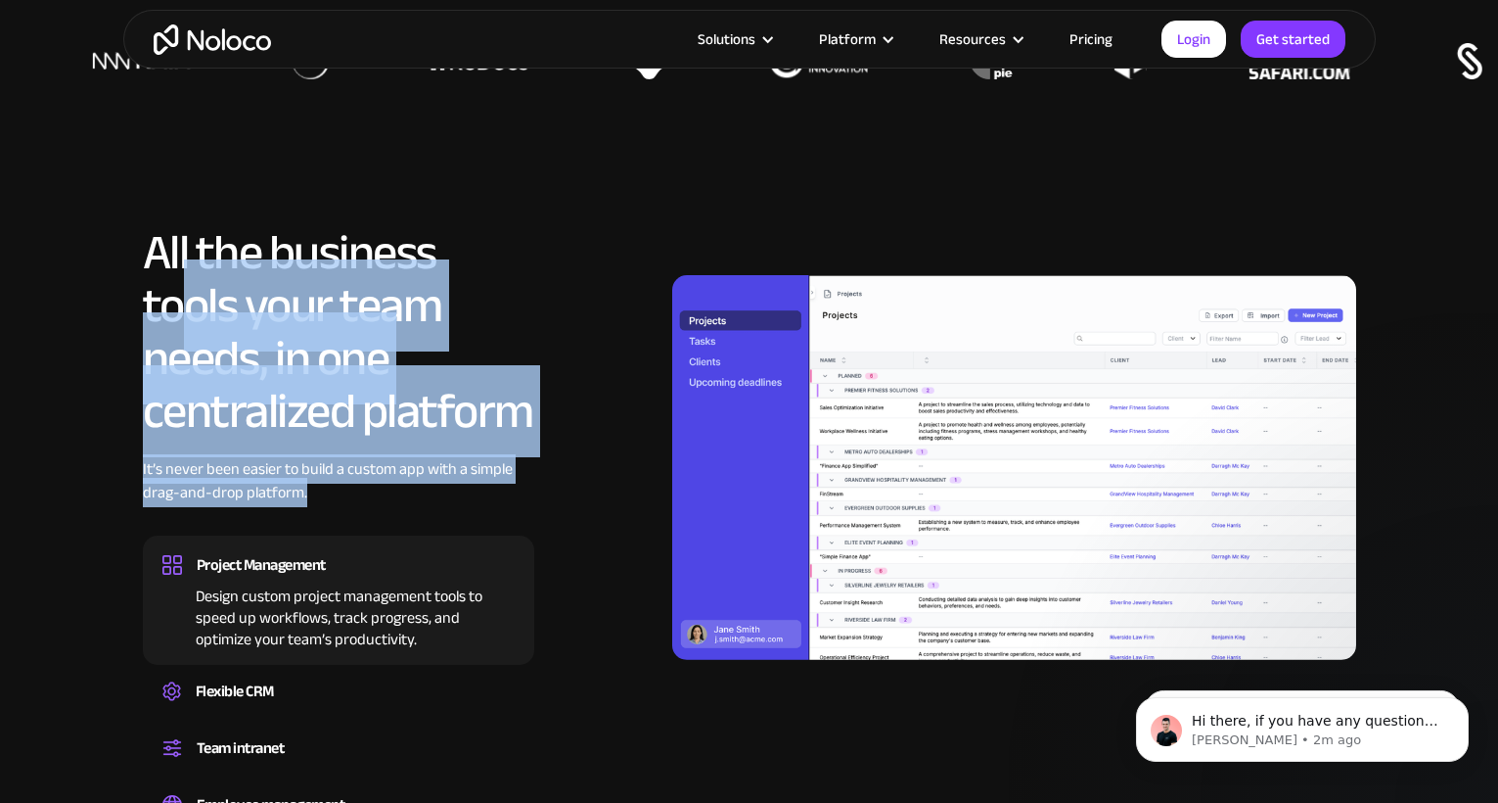
drag, startPoint x: 404, startPoint y: 496, endPoint x: 194, endPoint y: 260, distance: 316.1
click at [196, 261] on div "All the business tools your team needs, in one centralized platform It’s never …" at bounding box center [339, 560] width 392 height 668
click at [194, 260] on h2 "All the business tools your team needs, in one centralized platform" at bounding box center [339, 331] width 392 height 211
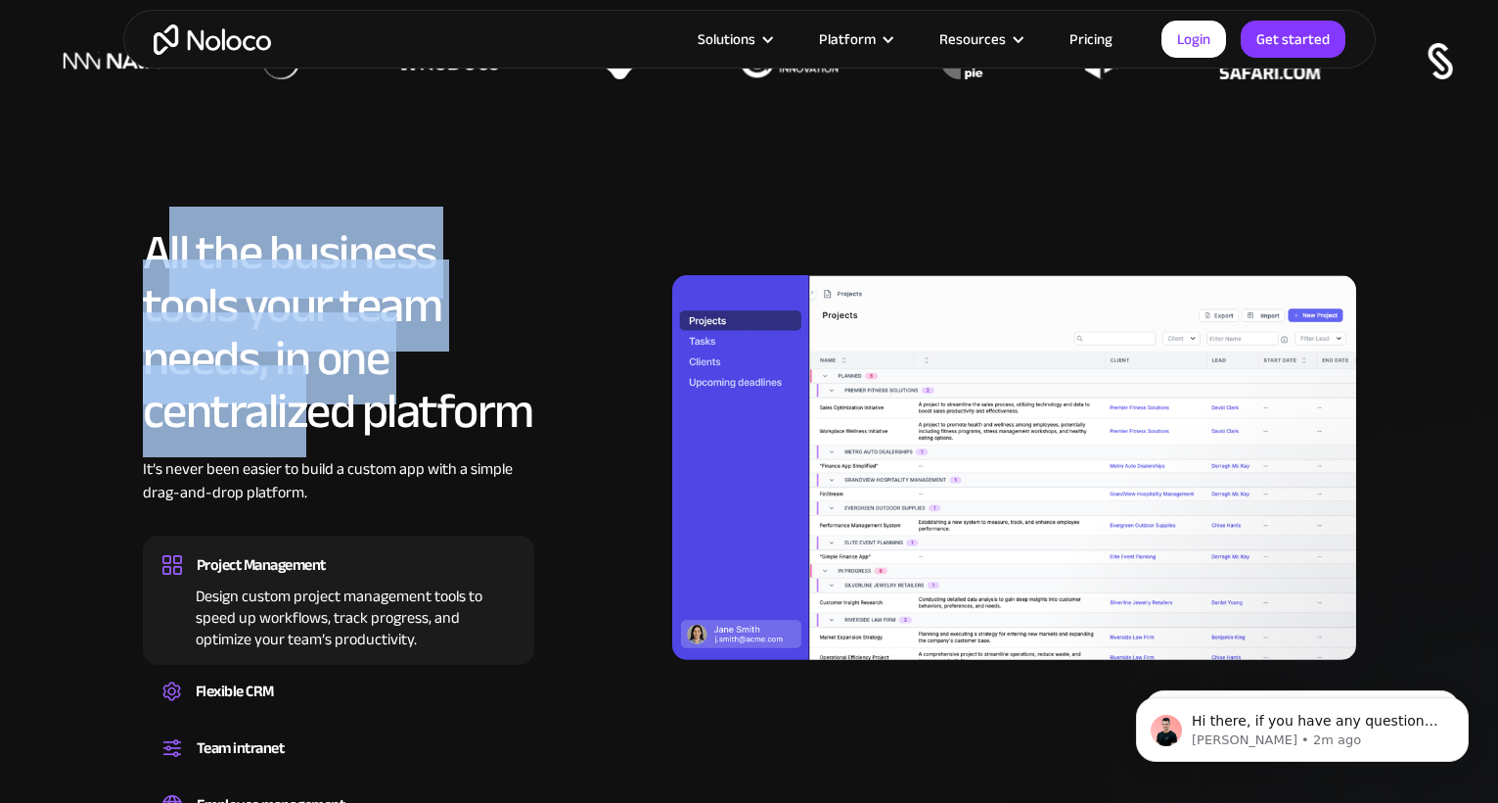
drag, startPoint x: 160, startPoint y: 221, endPoint x: 346, endPoint y: 488, distance: 326.1
click at [337, 476] on div "All the business tools your team needs, in one centralized platform It’s never …" at bounding box center [339, 560] width 392 height 668
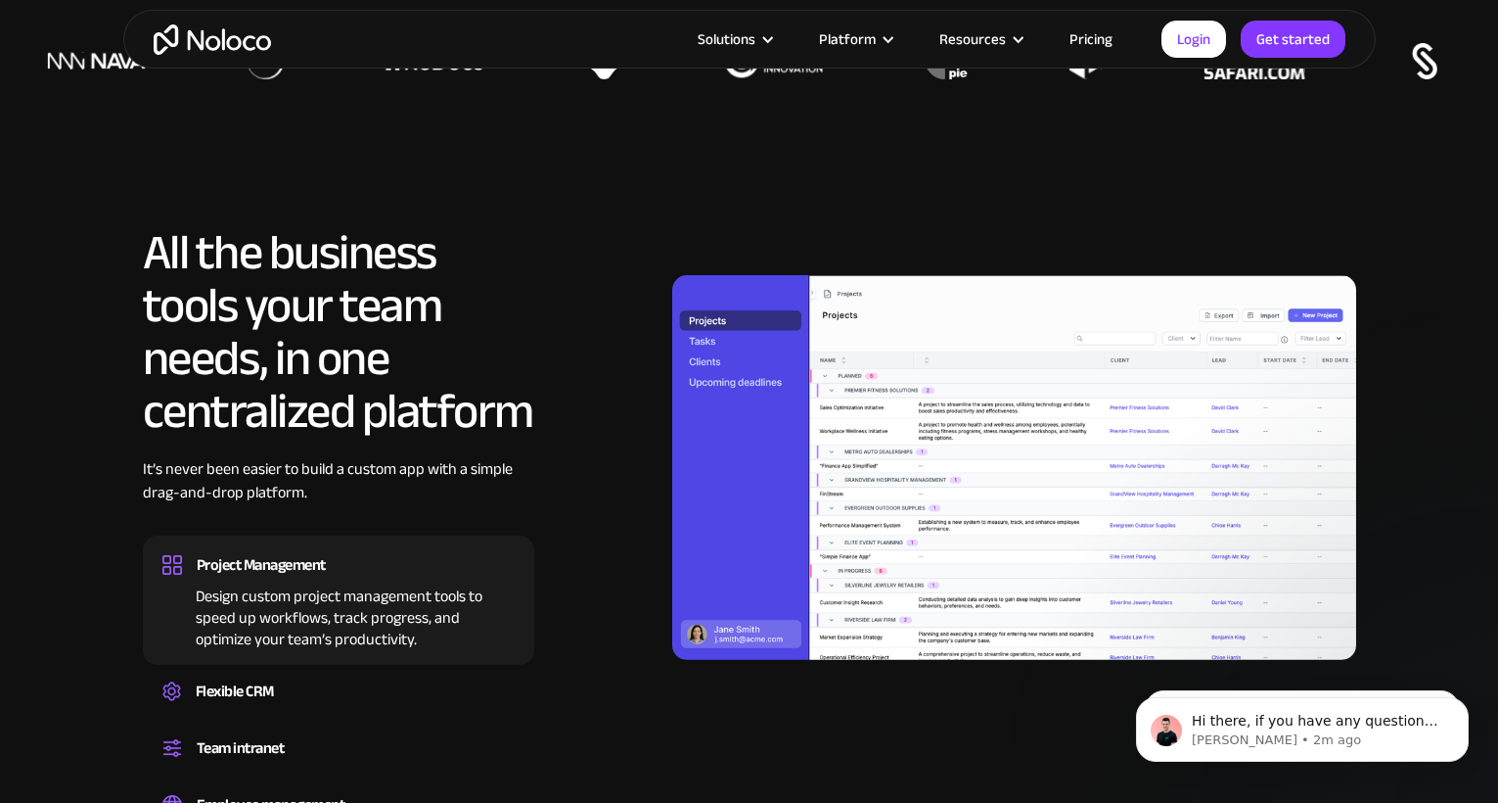
click at [346, 488] on div "It’s never been easier to build a custom app with a simple drag-and-drop platfo…" at bounding box center [339, 495] width 392 height 76
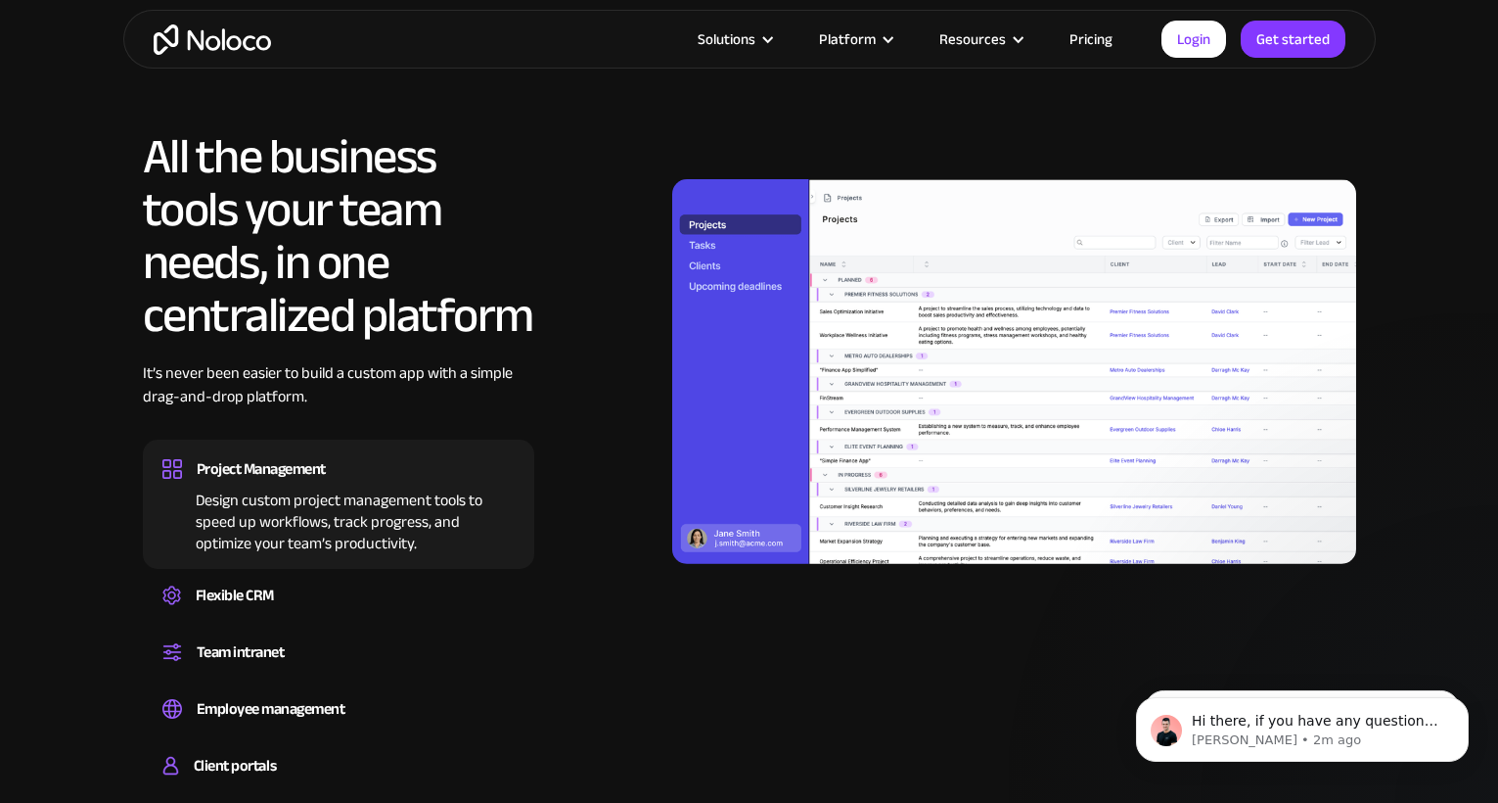
scroll to position [1864, 0]
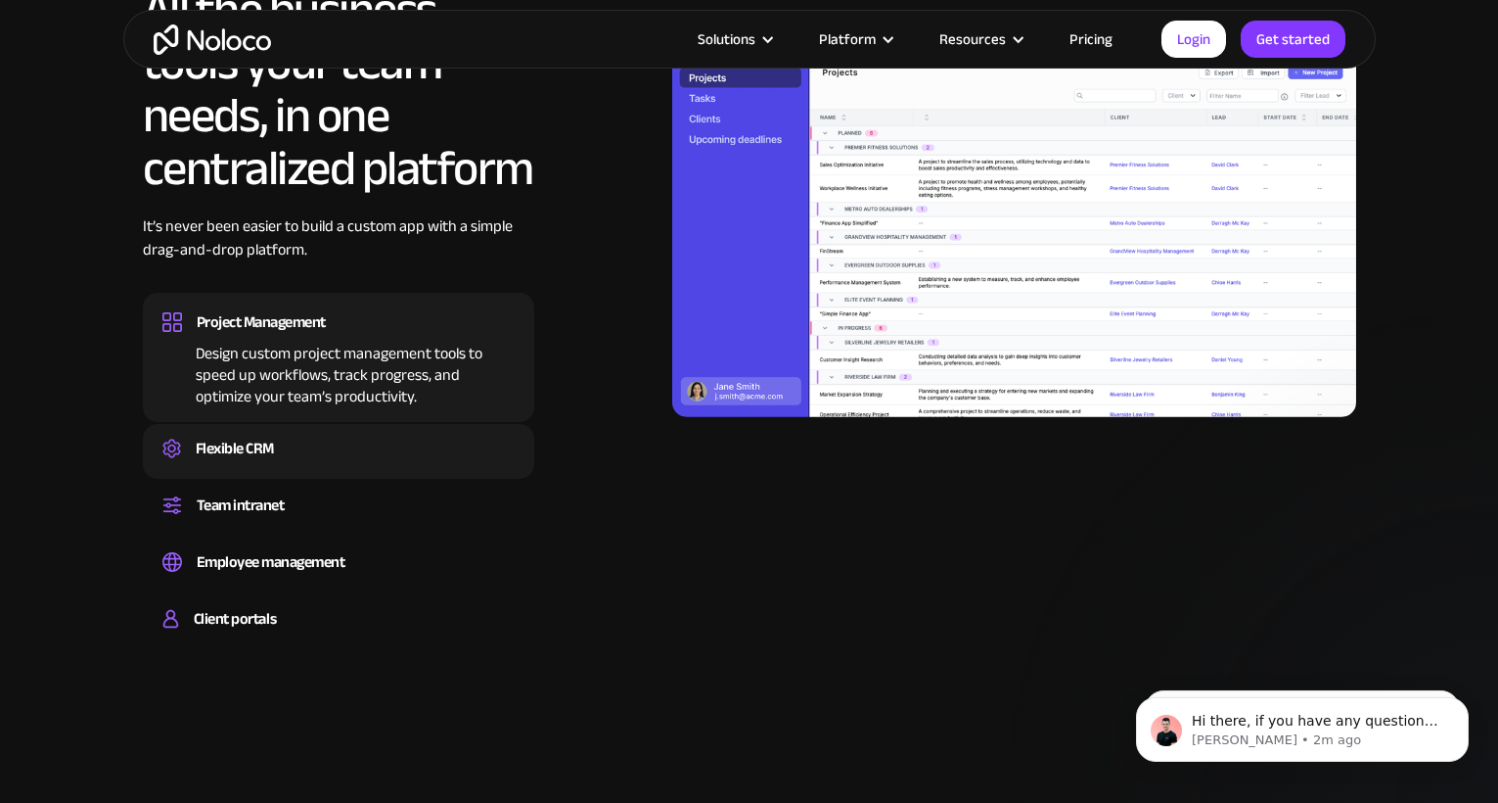
click at [303, 467] on div "Create a custom CRM that you can adapt to your business’s needs, centralize you…" at bounding box center [338, 466] width 352 height 6
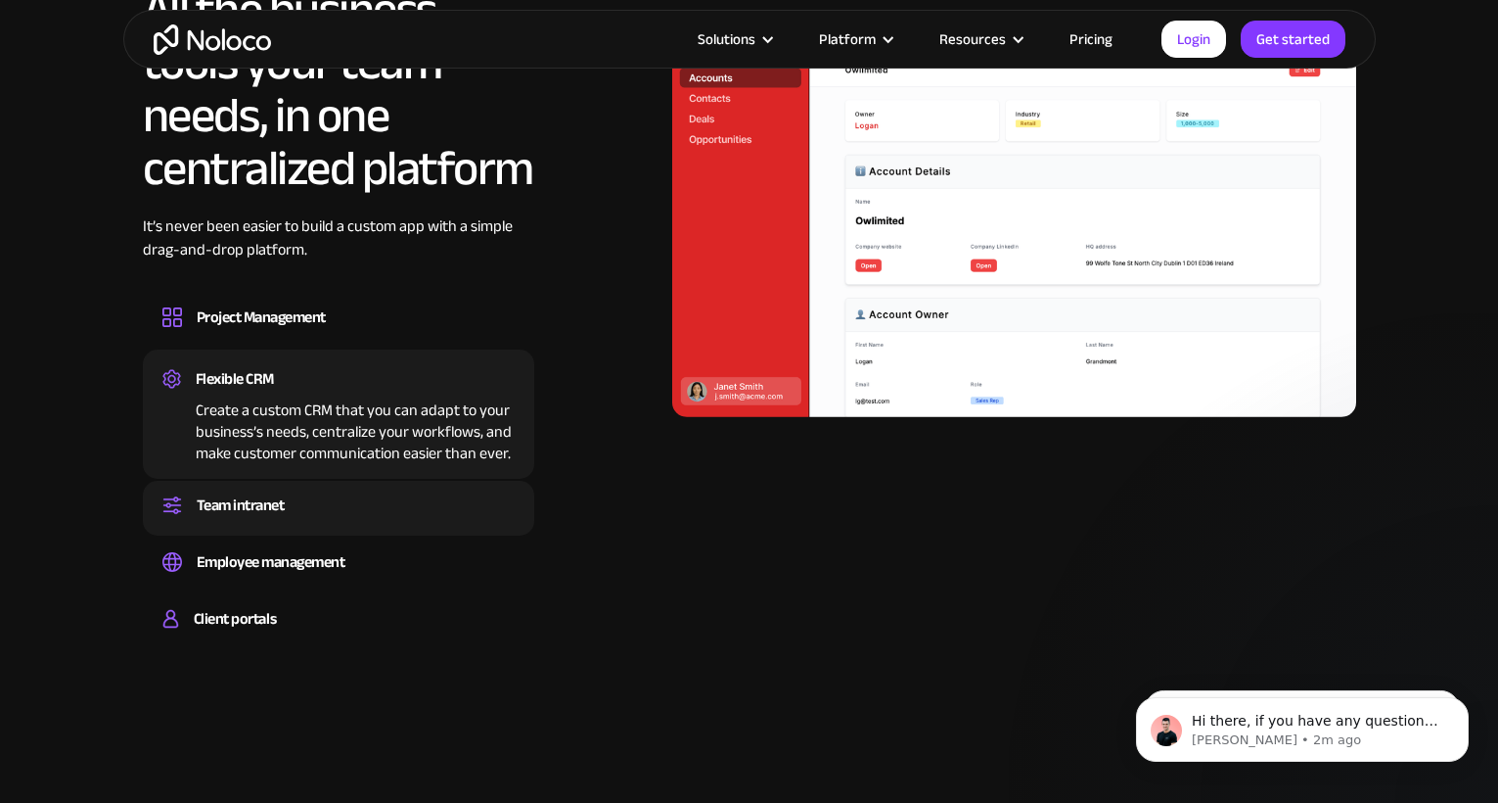
click at [288, 520] on div "Set up a central space for your team to collaborate, share information, and sta…" at bounding box center [338, 523] width 352 height 6
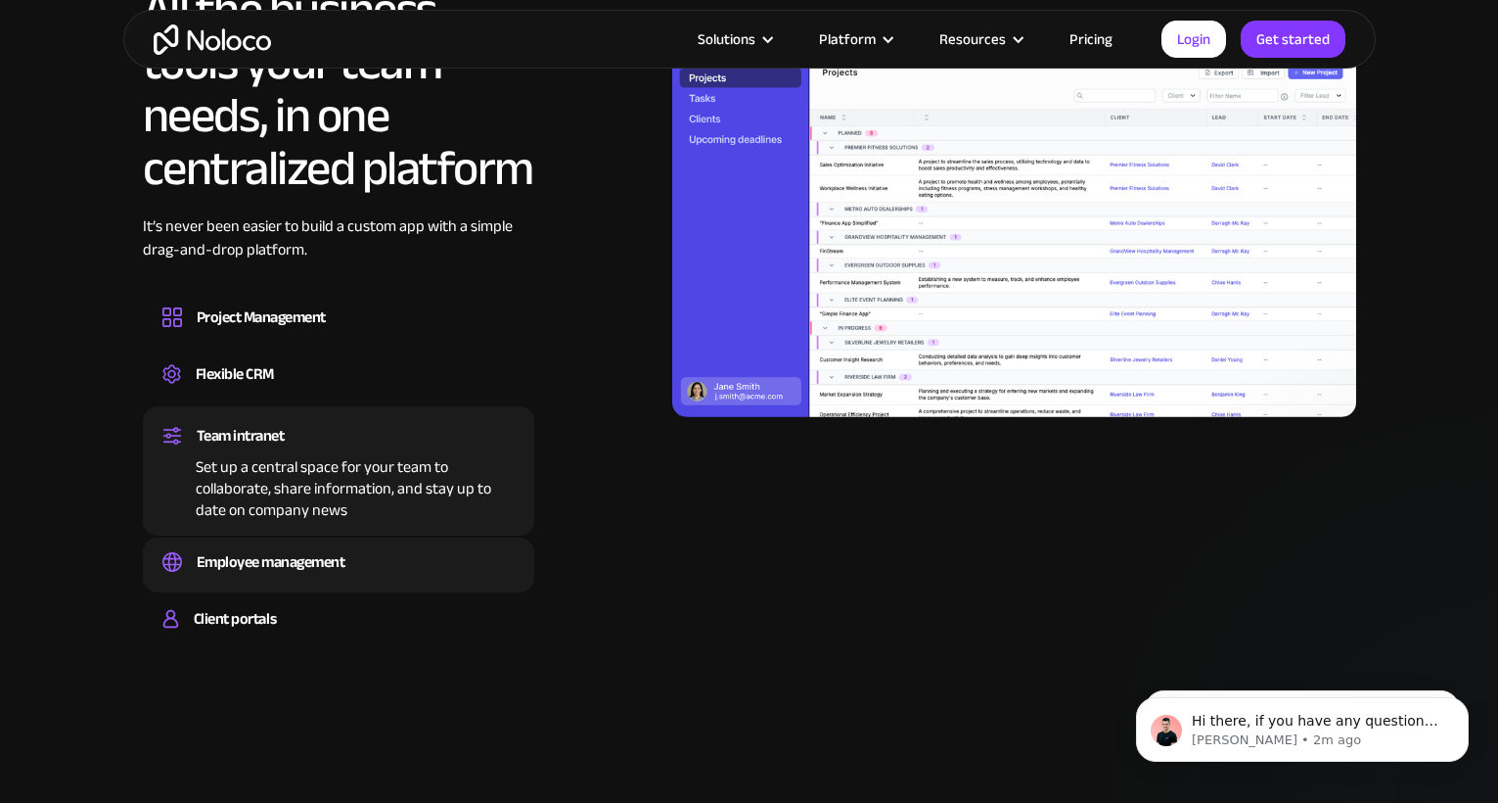
click at [288, 569] on div "Employee management" at bounding box center [271, 561] width 149 height 29
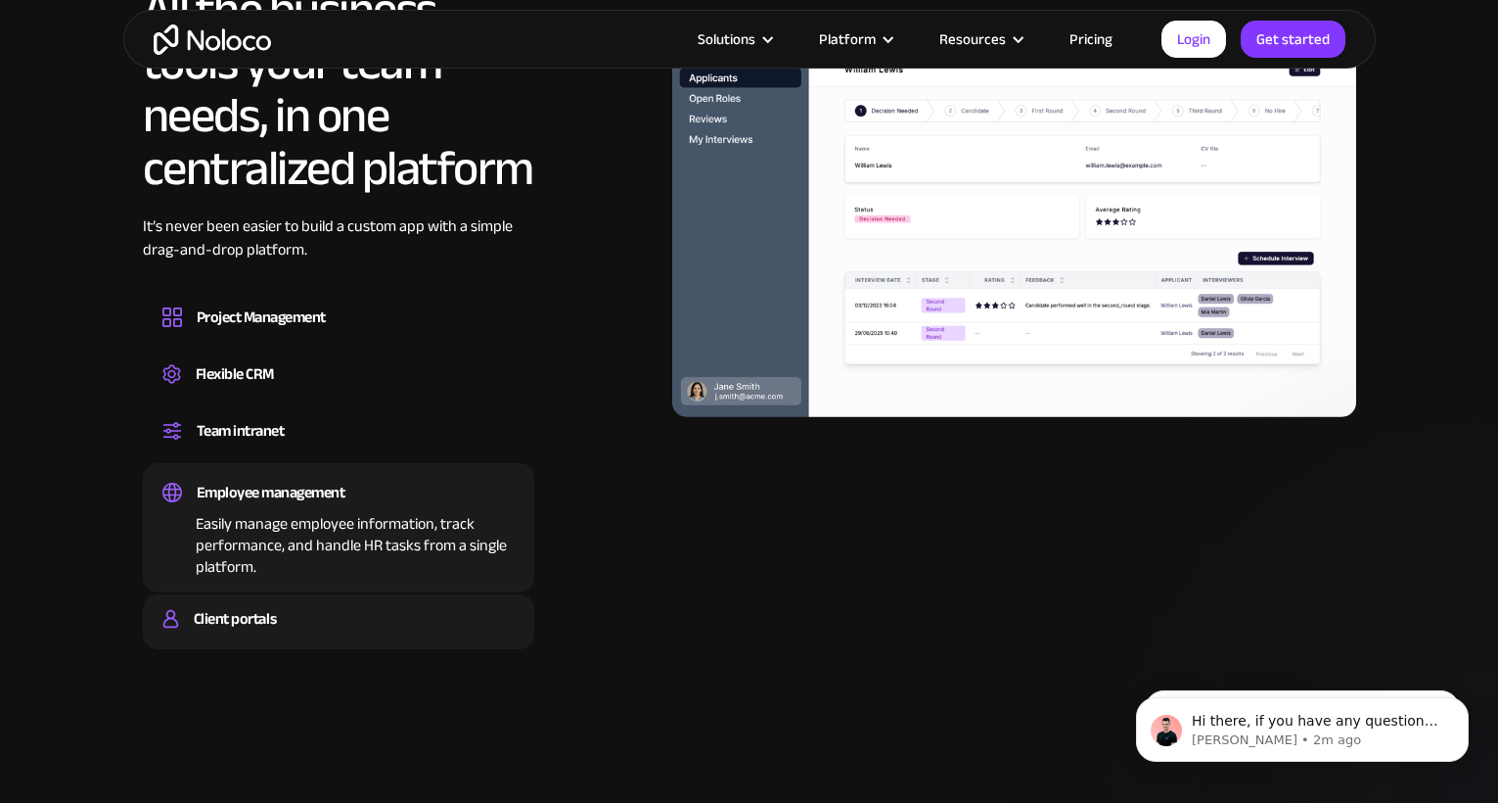
click at [278, 622] on div "Client portals" at bounding box center [338, 618] width 352 height 29
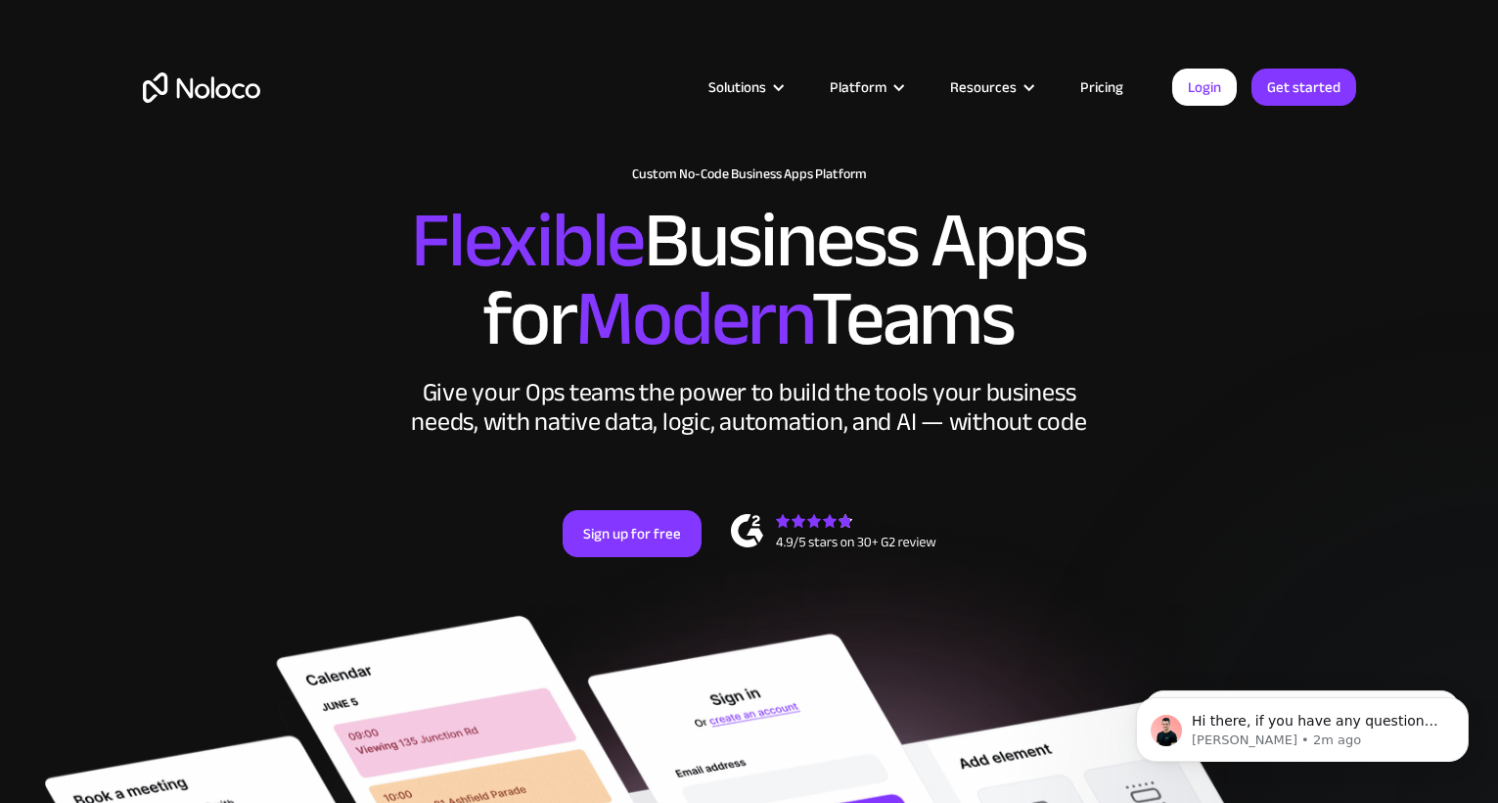
scroll to position [0, 0]
